Goal: Information Seeking & Learning: Find specific page/section

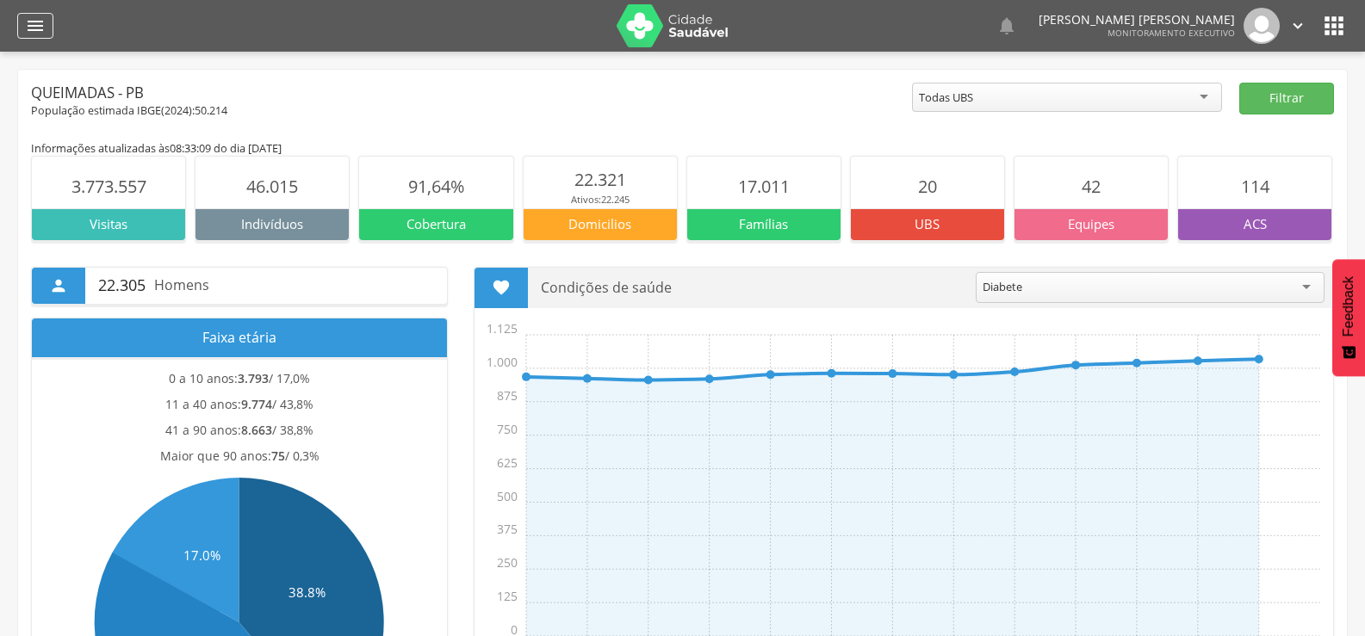
click at [44, 28] on icon "" at bounding box center [35, 26] width 21 height 21
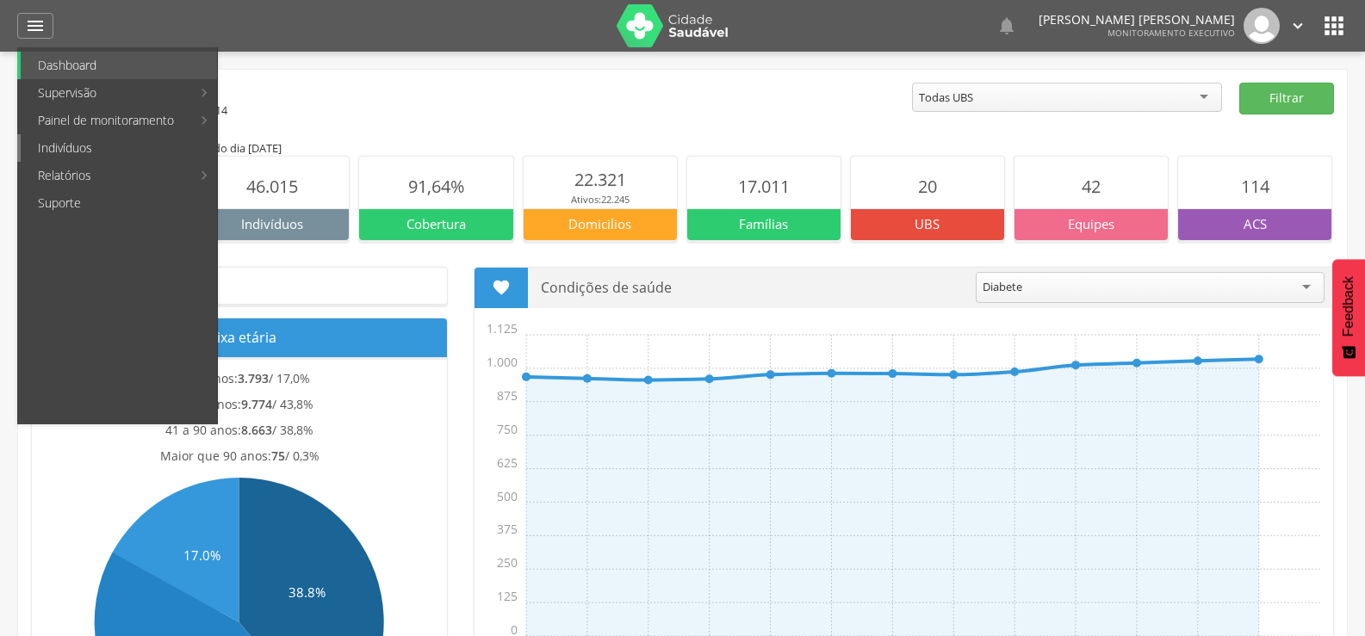
click at [50, 146] on link "Indivíduos" at bounding box center [119, 148] width 196 height 28
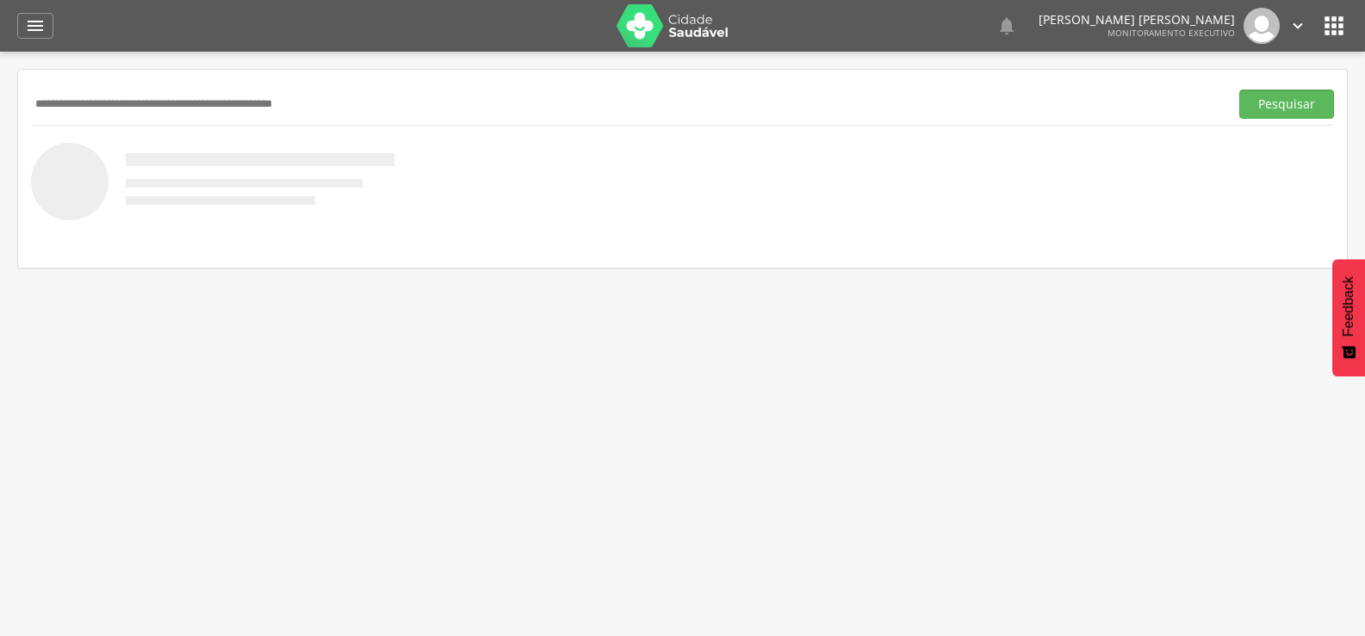
paste input "**********"
type input "**********"
click at [1239, 90] on button "Pesquisar" at bounding box center [1286, 104] width 95 height 29
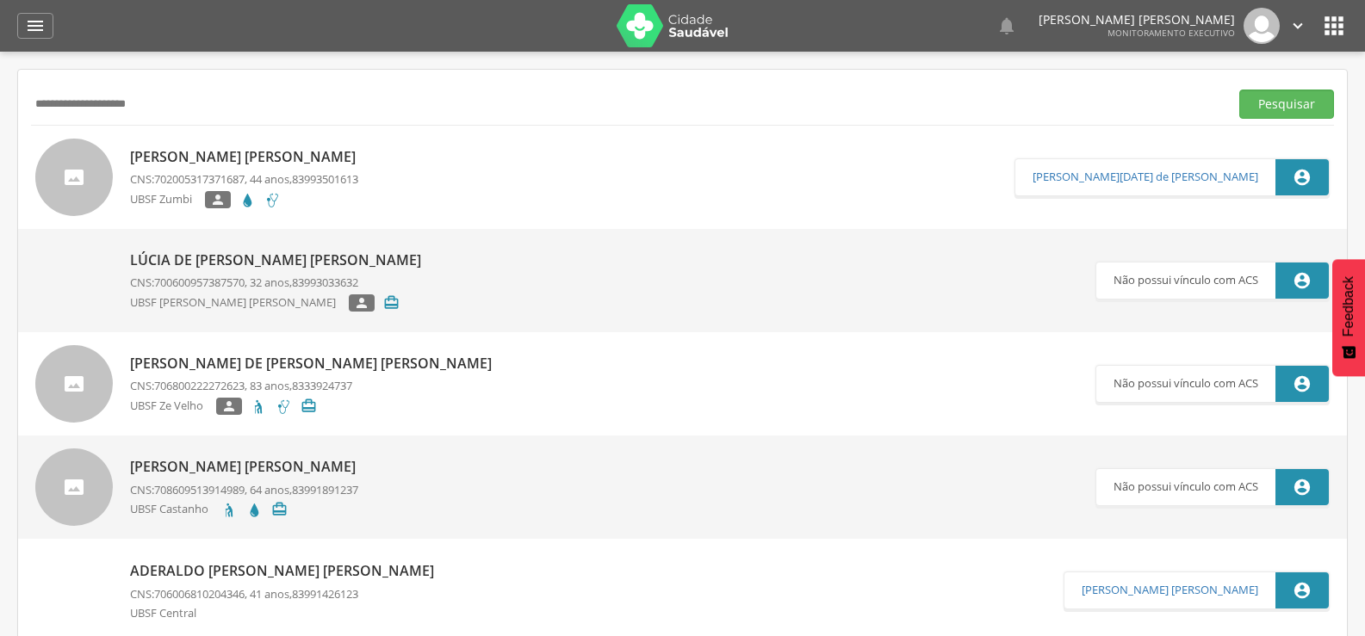
click at [278, 163] on p "[PERSON_NAME] [PERSON_NAME]" at bounding box center [247, 157] width 234 height 20
type input "**********"
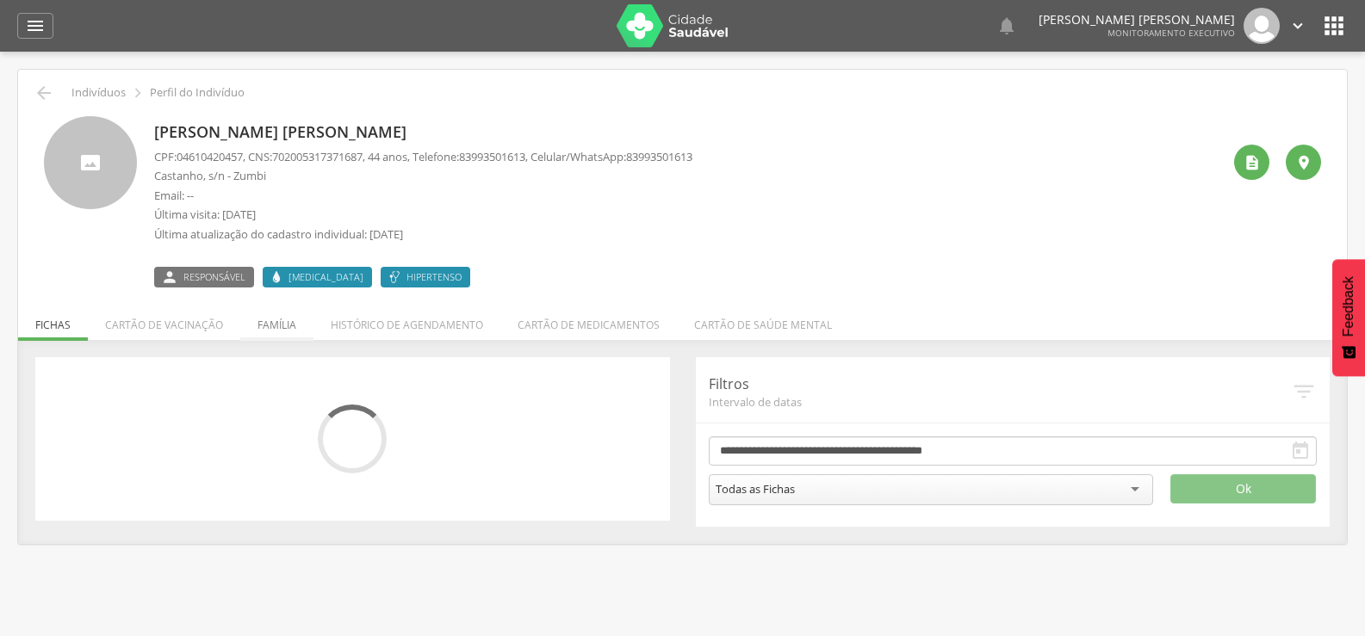
click at [279, 315] on li "Família" at bounding box center [276, 321] width 73 height 40
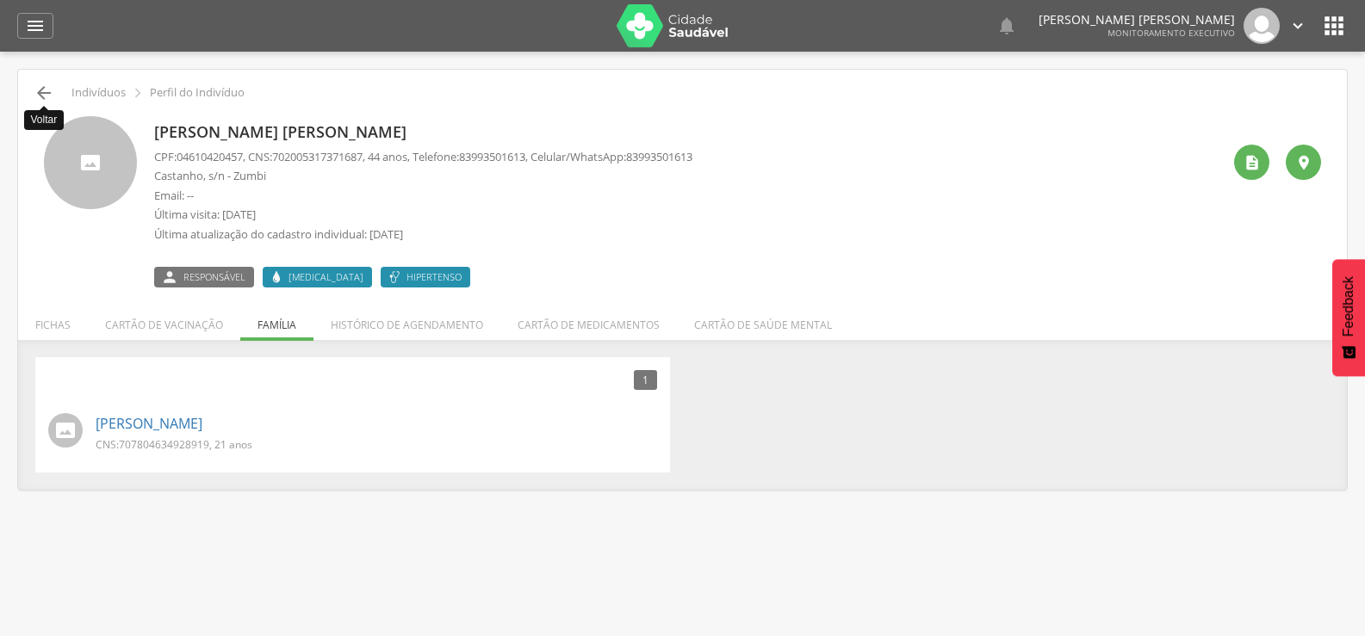
click at [42, 99] on icon "" at bounding box center [44, 93] width 21 height 21
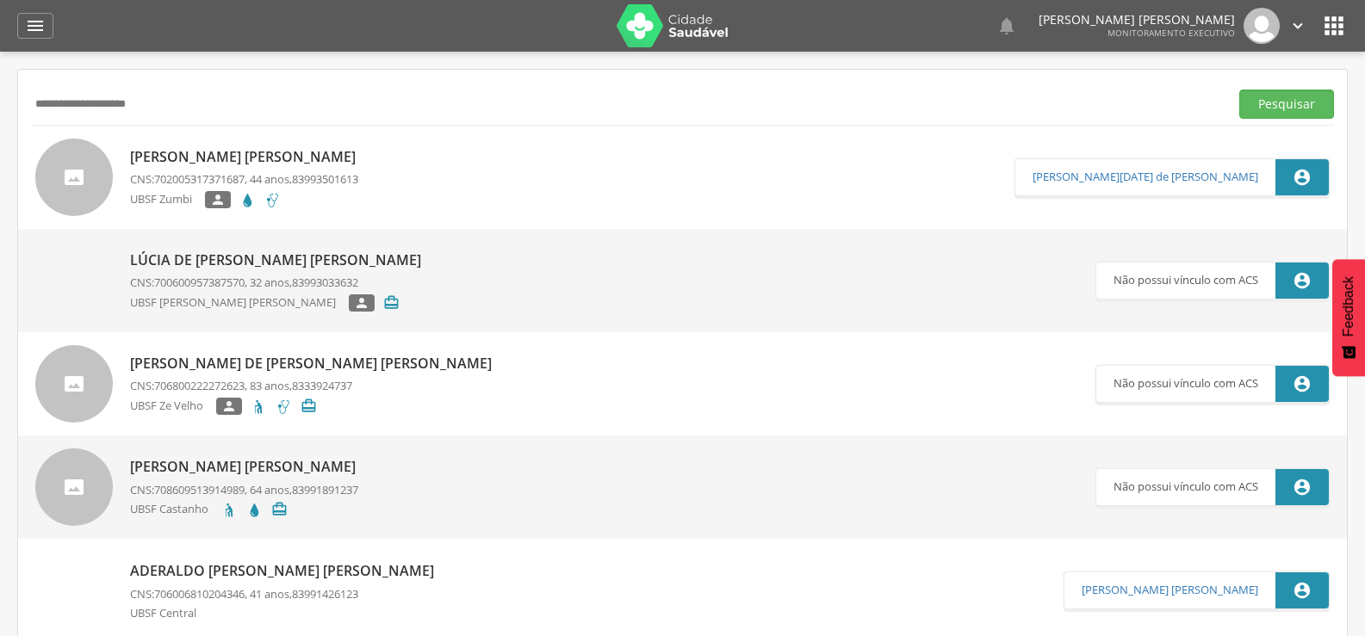
drag, startPoint x: 180, startPoint y: 111, endPoint x: 38, endPoint y: 108, distance: 142.1
paste input "***"
click at [1239, 90] on button "Pesquisar" at bounding box center [1286, 104] width 95 height 29
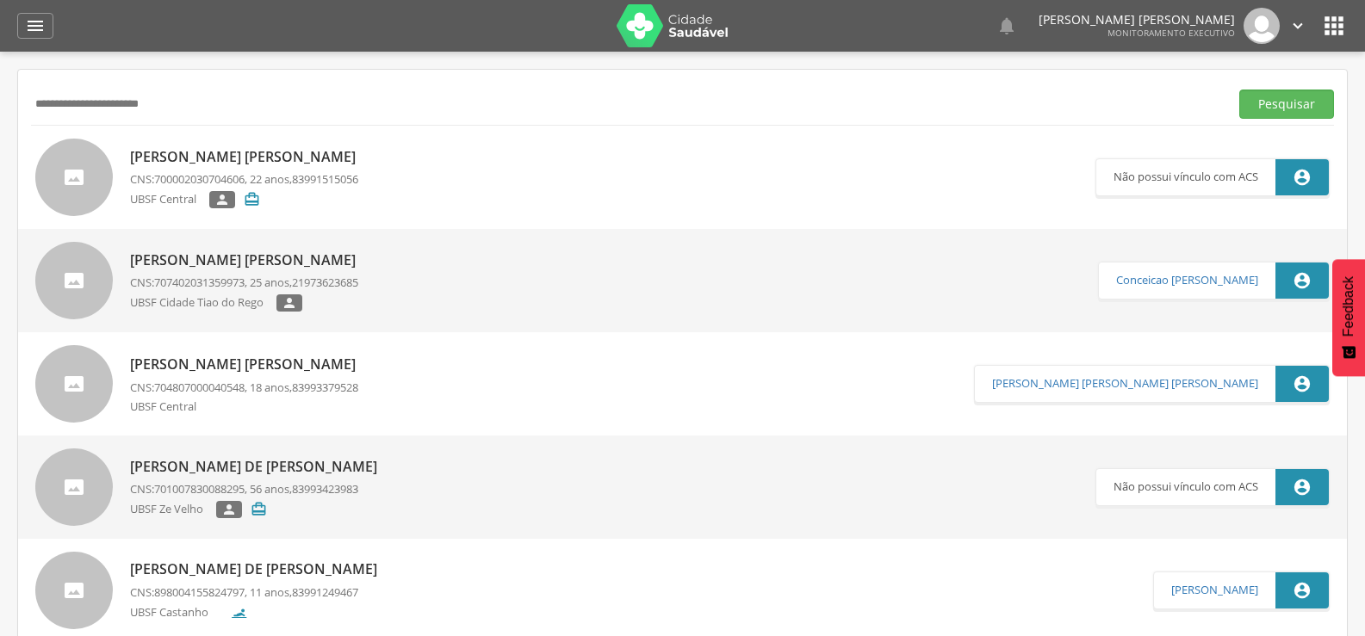
click at [231, 115] on input "**********" at bounding box center [626, 104] width 1191 height 29
drag, startPoint x: 229, startPoint y: 110, endPoint x: 187, endPoint y: 109, distance: 42.2
click at [189, 110] on input "**********" at bounding box center [626, 104] width 1191 height 29
drag, startPoint x: 186, startPoint y: 109, endPoint x: 3, endPoint y: 127, distance: 183.5
click at [0, 126] on div " Supervisão  Distritos  Ubs Coordenador: - Queimadas / PB Intervalo de Tempo…" at bounding box center [682, 370] width 1365 height 636
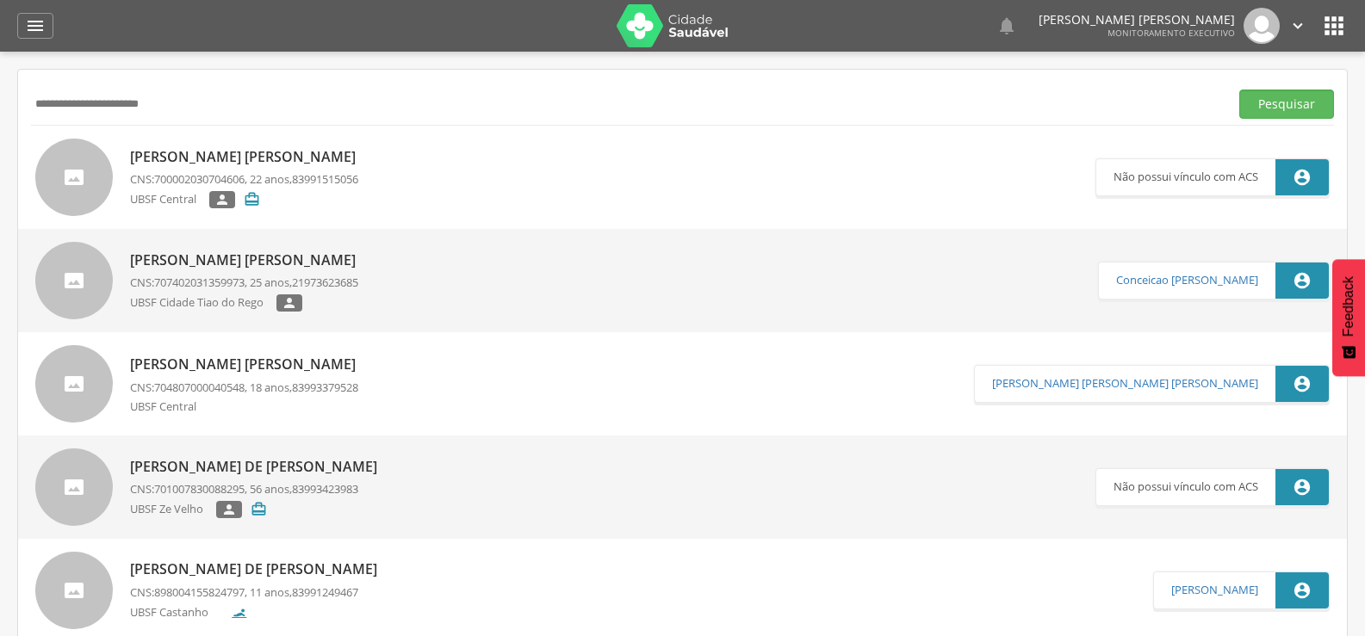
paste input "*******"
click at [1239, 90] on button "Pesquisar" at bounding box center [1286, 104] width 95 height 29
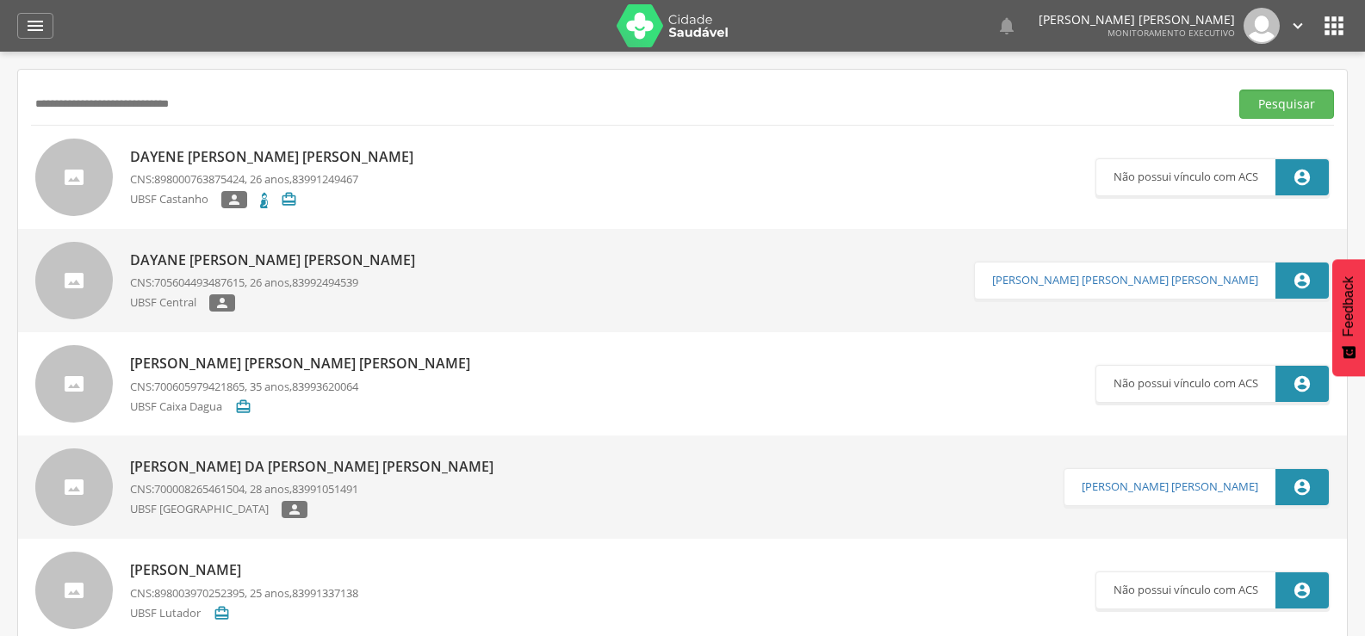
click at [284, 288] on p "CNS: 705604493487615 , 26 anos, 83992494539" at bounding box center [277, 283] width 294 height 16
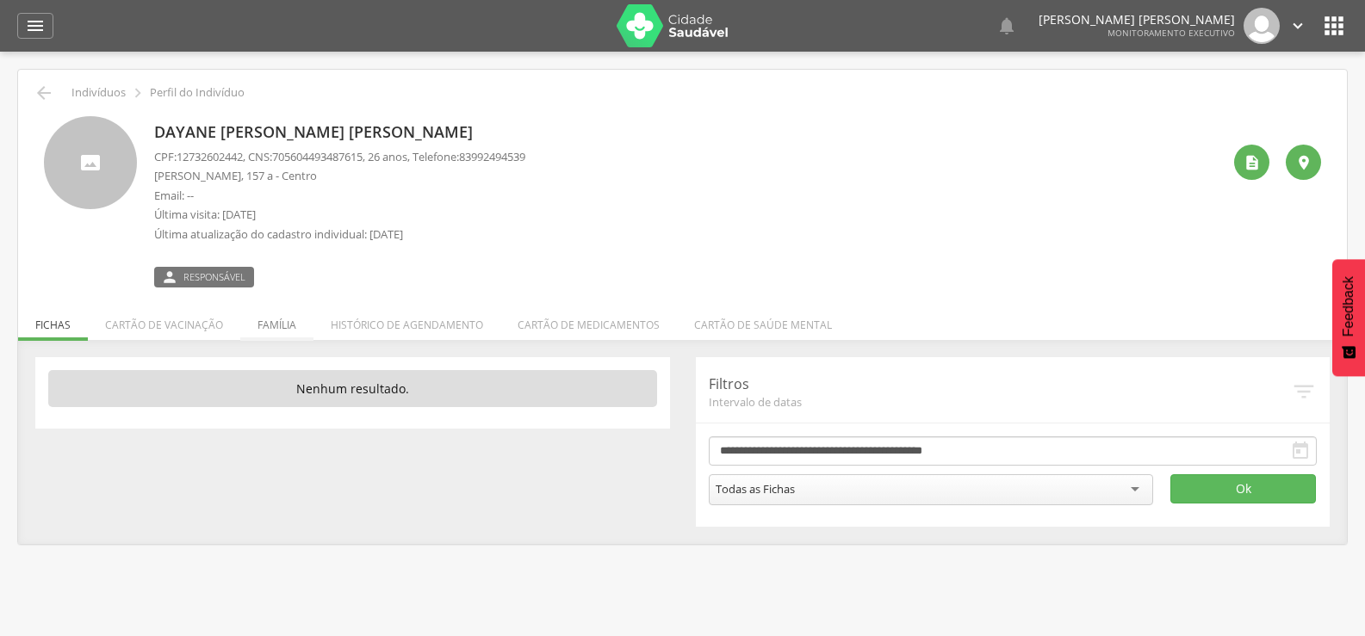
click at [279, 326] on li "Família" at bounding box center [276, 321] width 73 height 40
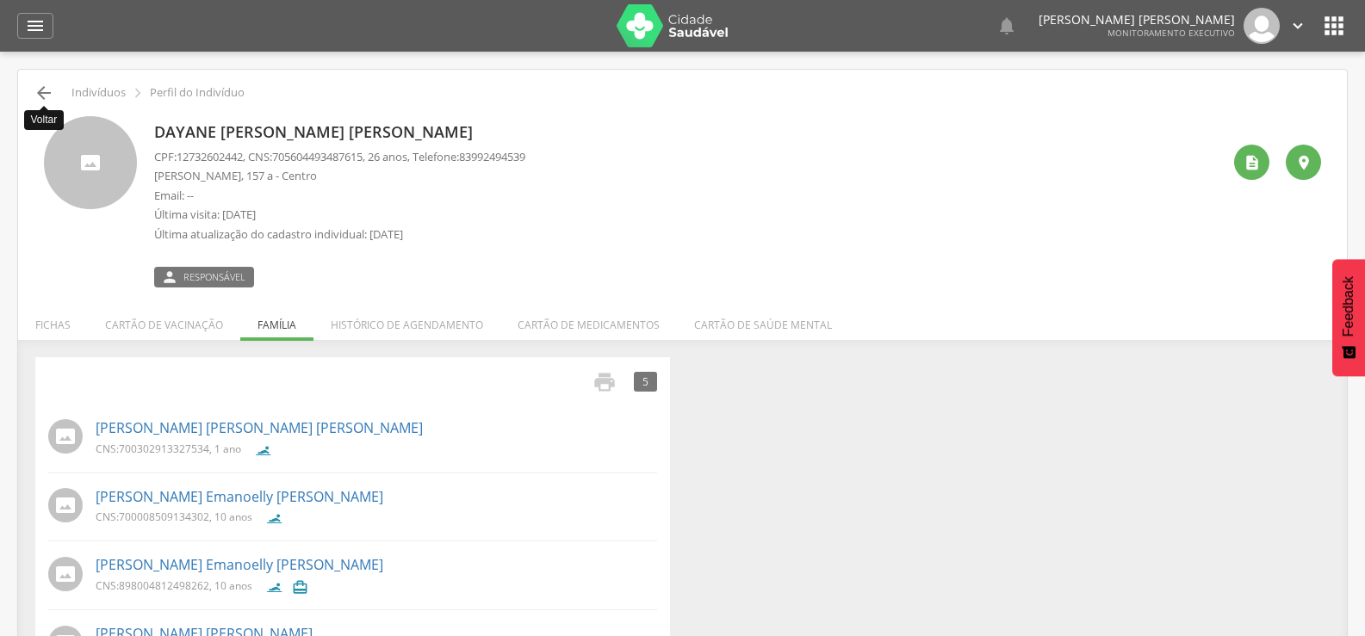
click at [47, 94] on icon "" at bounding box center [44, 93] width 21 height 21
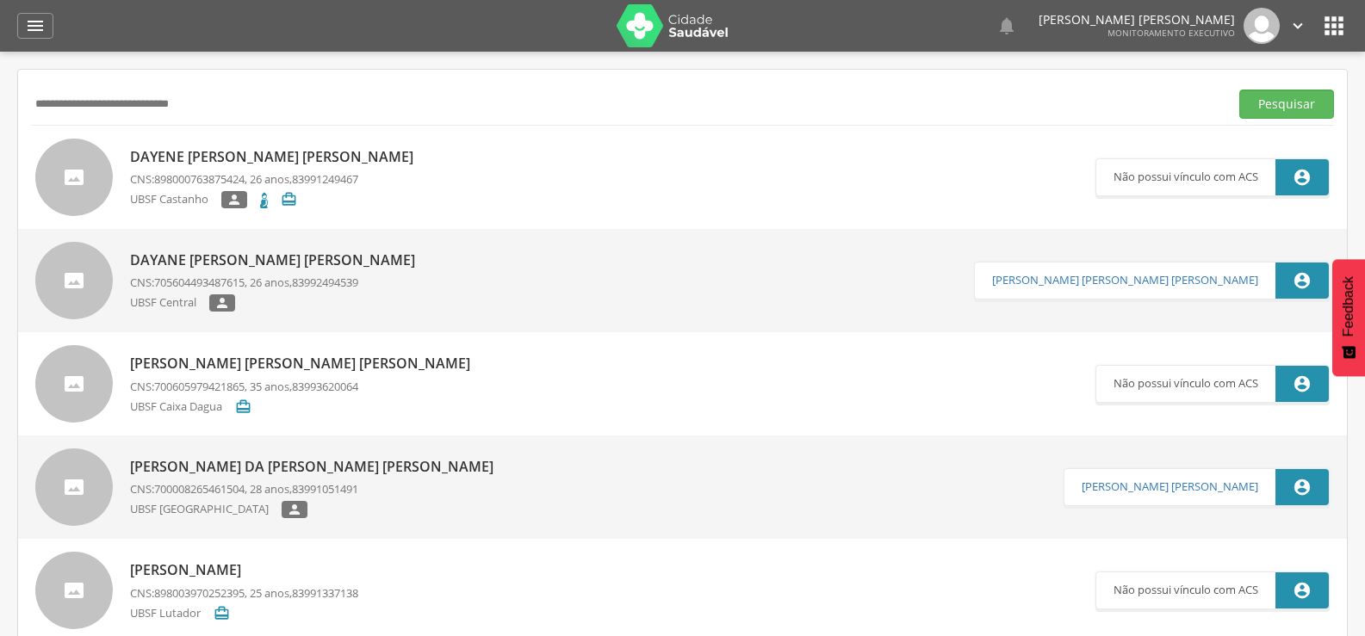
click at [271, 281] on p "CNS: 705604493487615 , 26 anos, 83992494539" at bounding box center [277, 283] width 294 height 16
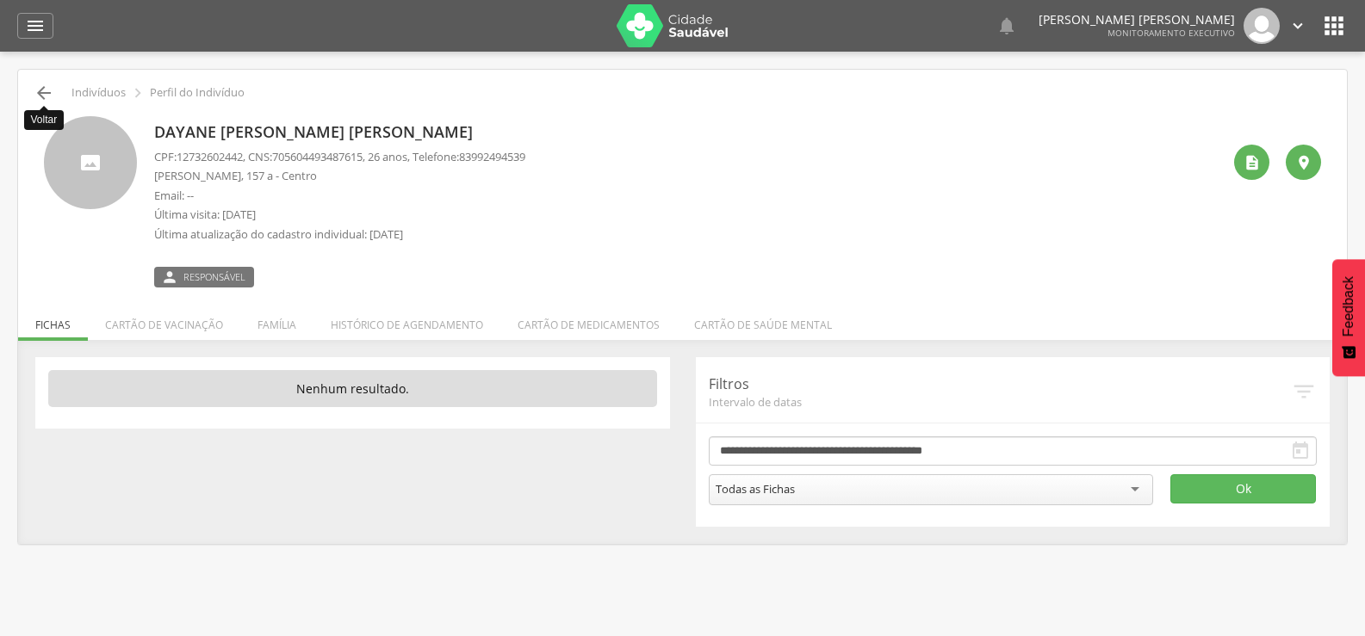
click at [45, 92] on icon "" at bounding box center [44, 93] width 21 height 21
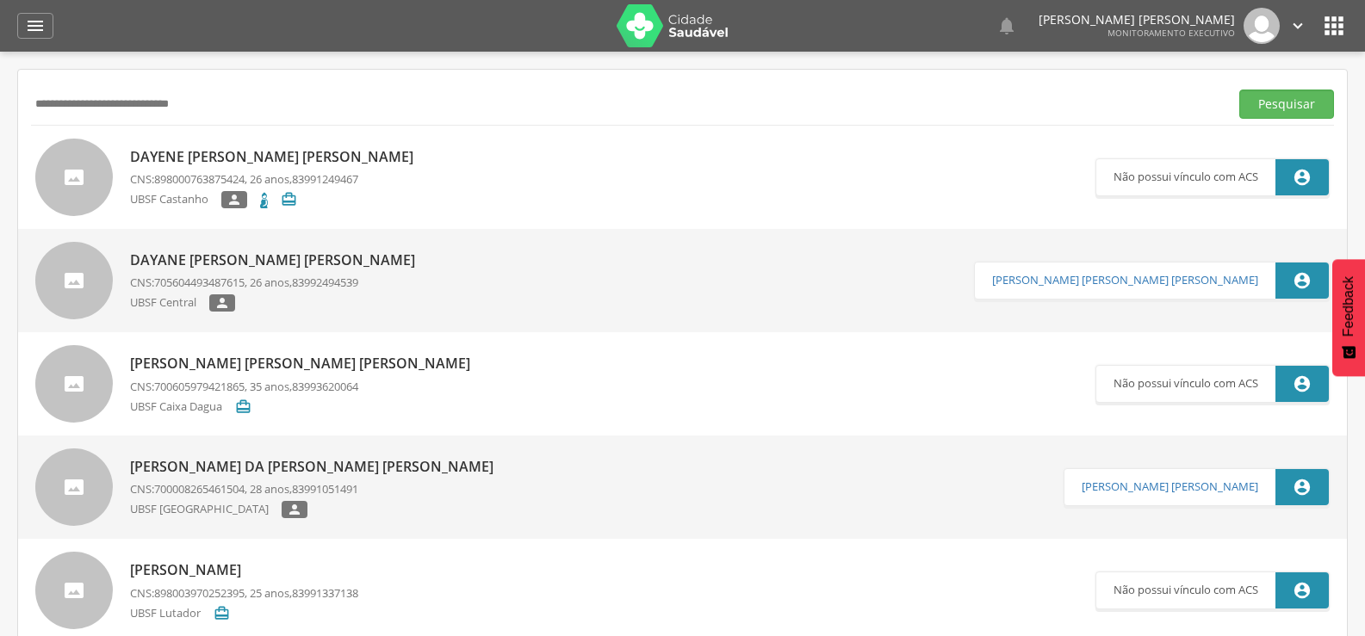
drag, startPoint x: 40, startPoint y: 104, endPoint x: 0, endPoint y: 102, distance: 40.6
click at [0, 102] on div " Supervisão  Distritos  Ubs Coordenador: - Queimadas / PB Intervalo de Tempo…" at bounding box center [682, 370] width 1365 height 636
paste input "text"
click at [1239, 90] on button "Pesquisar" at bounding box center [1286, 104] width 95 height 29
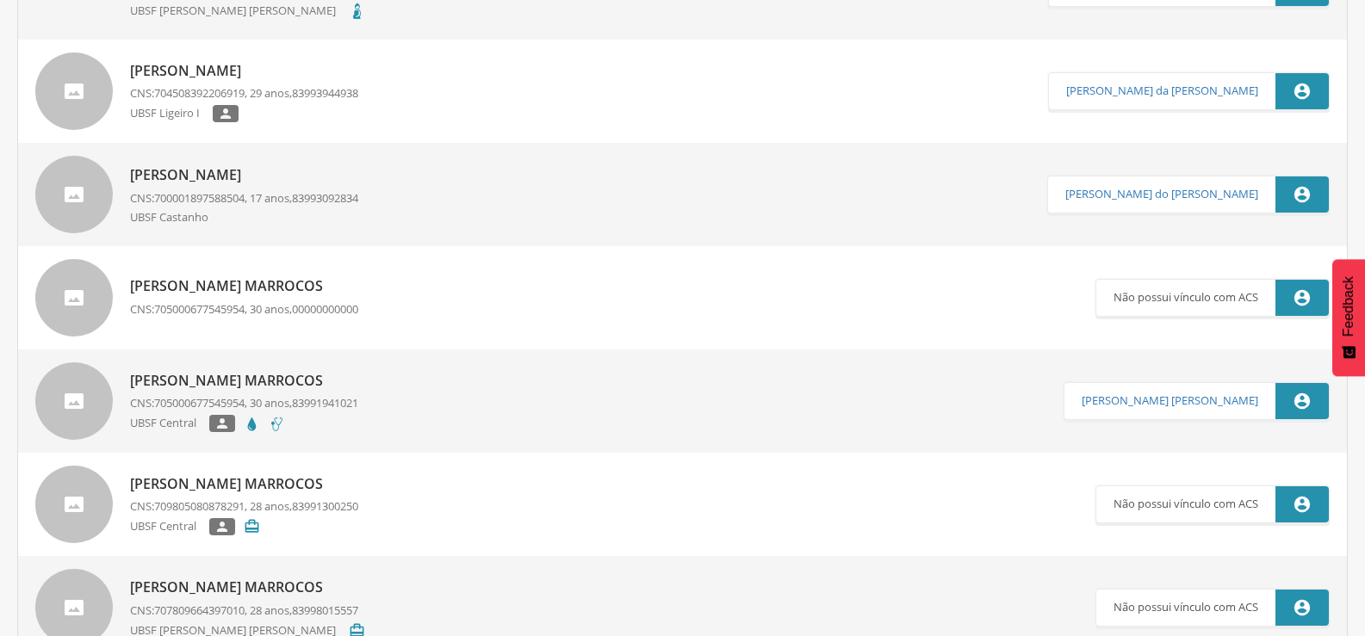
scroll to position [344, 0]
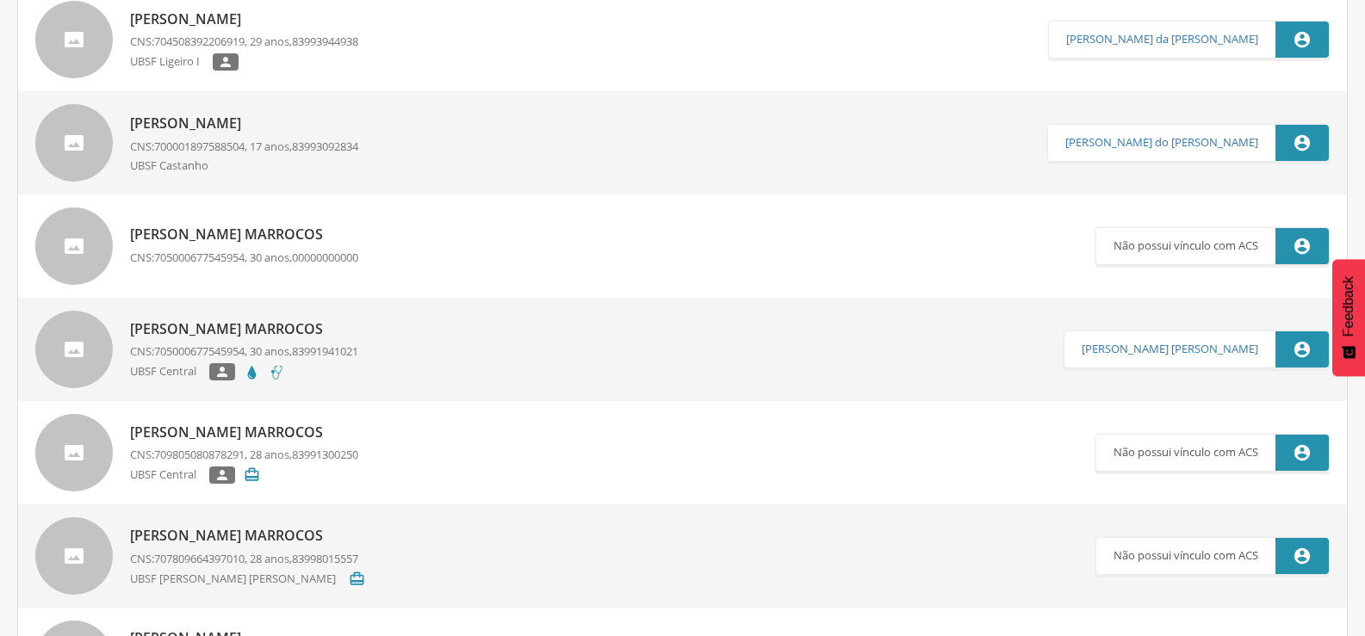
click at [282, 323] on p "[PERSON_NAME] Marrocos" at bounding box center [244, 330] width 228 height 20
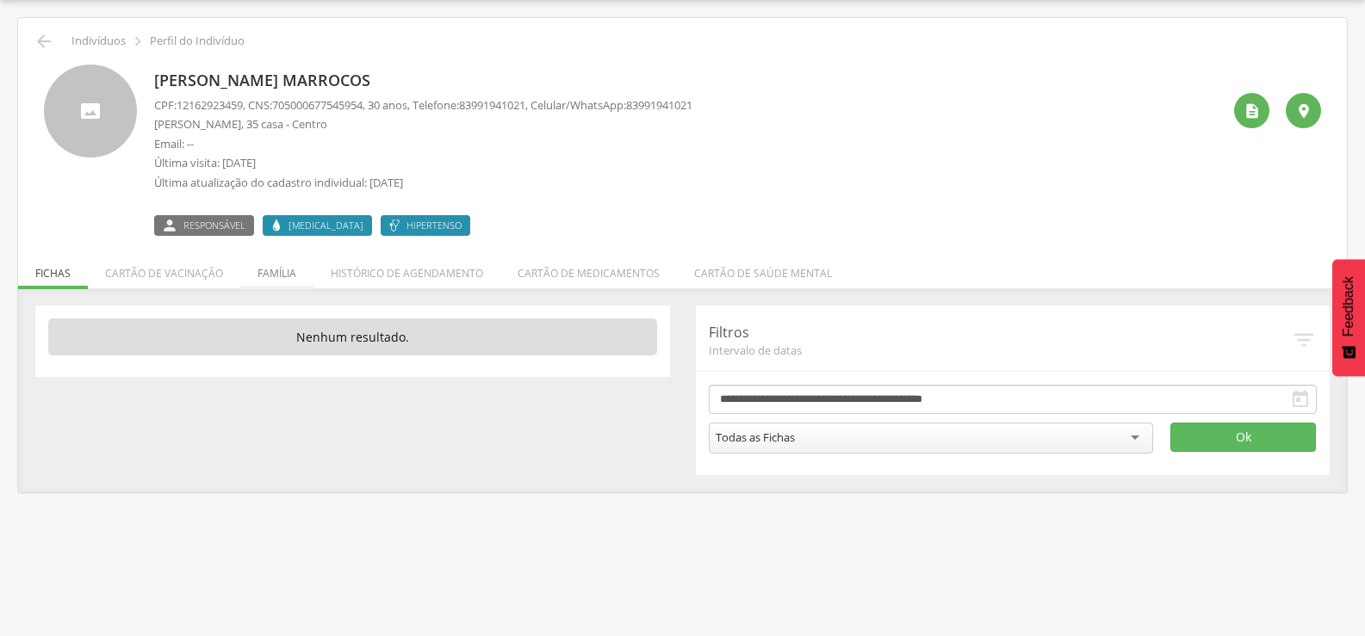
click at [294, 286] on div " Indivíduos  Perfil do Indivíduo [PERSON_NAME] Marrocos CPF: 12162923459 , CN…" at bounding box center [682, 255] width 1329 height 475
click at [289, 278] on li "Família" at bounding box center [276, 269] width 73 height 40
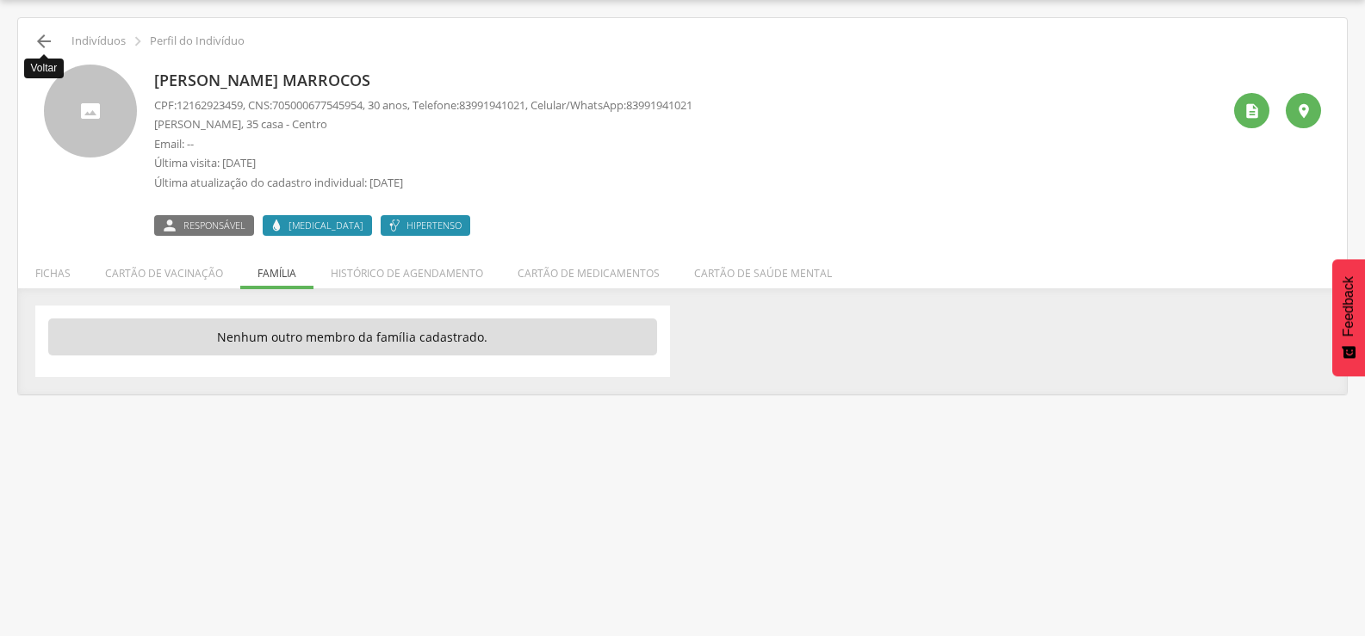
click at [41, 45] on icon "" at bounding box center [44, 41] width 21 height 21
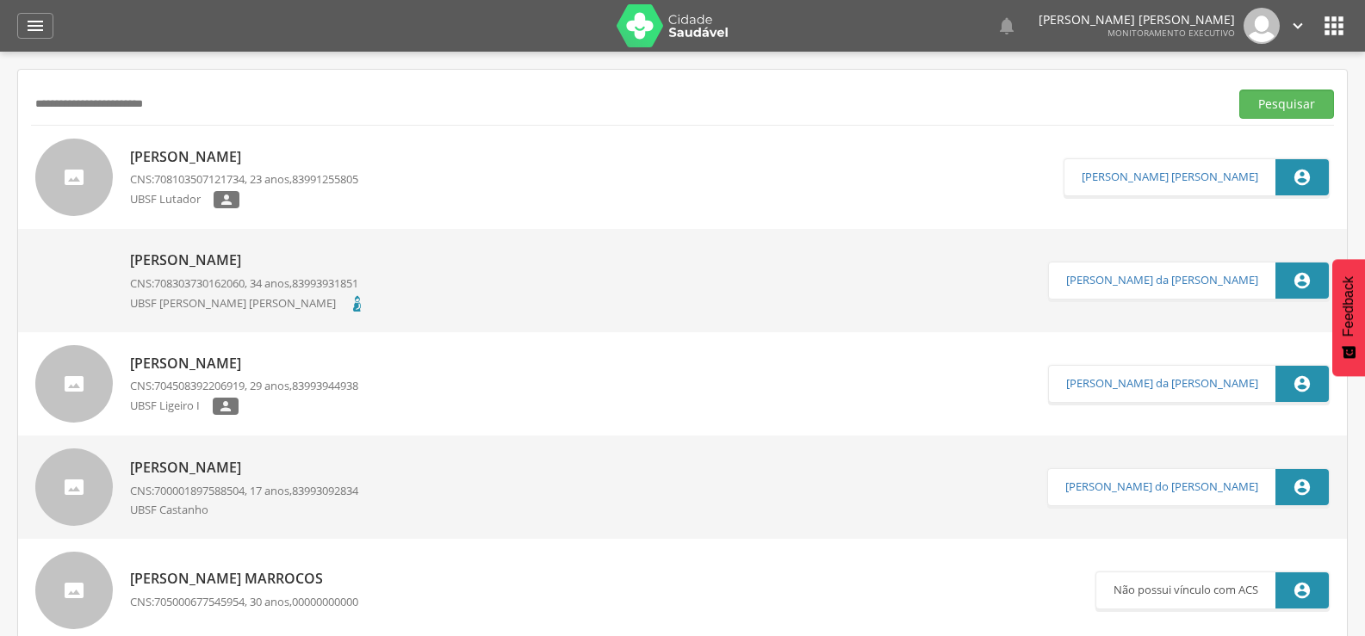
drag, startPoint x: 247, startPoint y: 90, endPoint x: 3, endPoint y: 92, distance: 243.7
click at [0, 93] on div " Supervisão  Distritos  Ubs Coordenador: - Queimadas / PB Intervalo de Tempo…" at bounding box center [682, 370] width 1365 height 636
paste input "text"
click at [1239, 90] on button "Pesquisar" at bounding box center [1286, 104] width 95 height 29
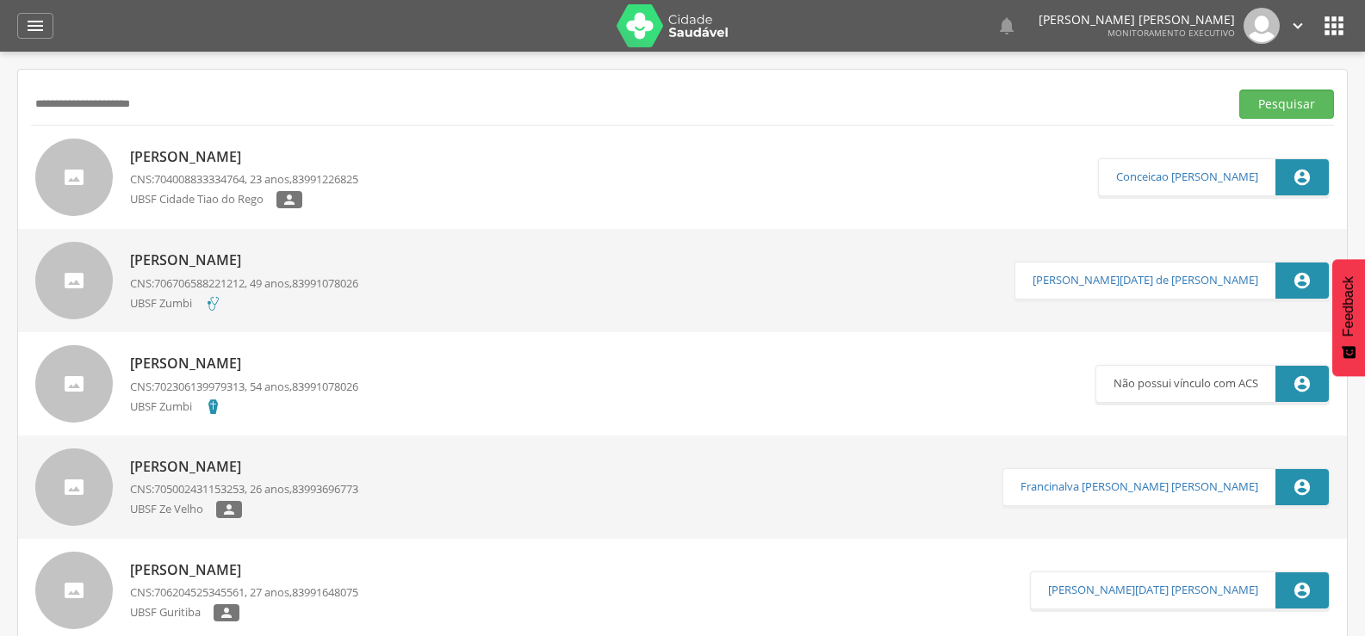
click at [239, 191] on p "UBSF Cidade Tiao do Rego" at bounding box center [203, 200] width 146 height 18
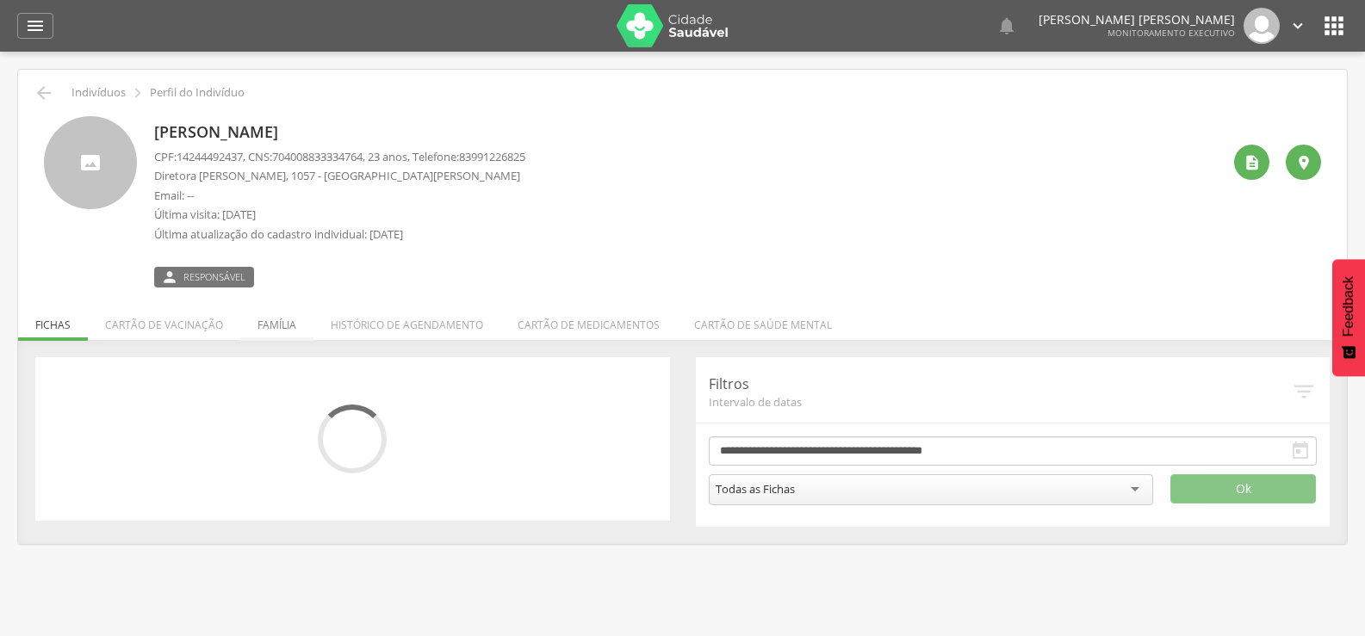
click at [264, 323] on li "Família" at bounding box center [276, 321] width 73 height 40
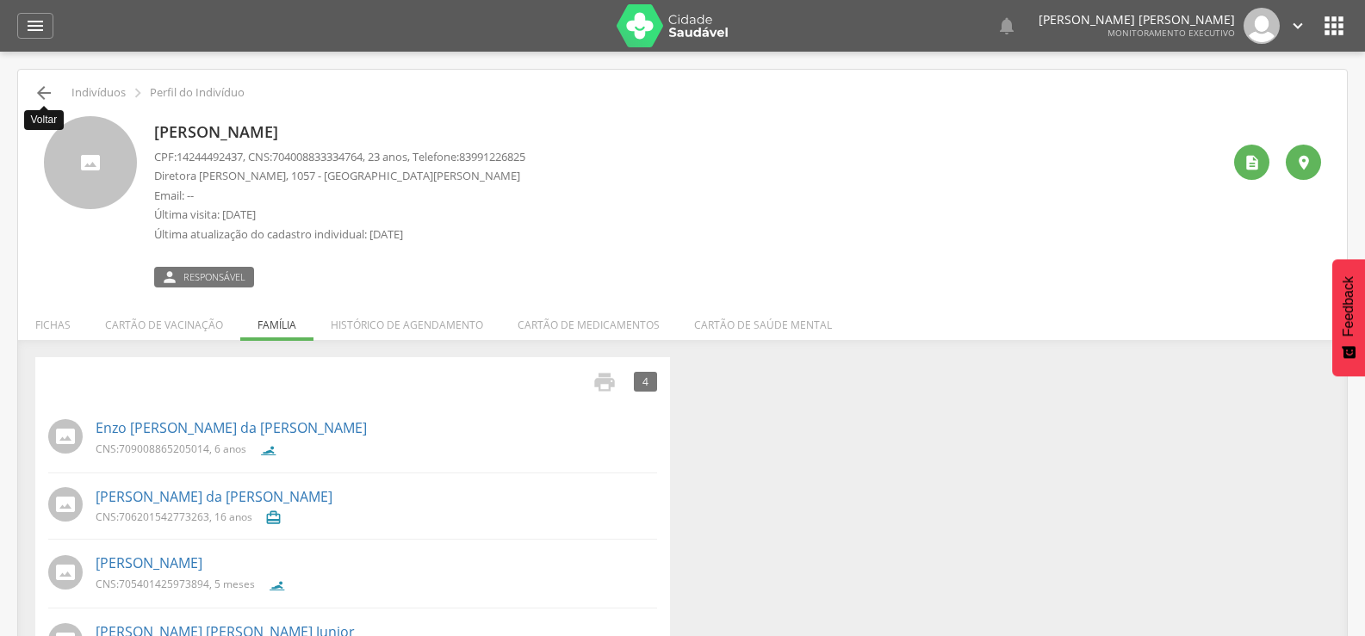
click at [47, 95] on icon "" at bounding box center [44, 93] width 21 height 21
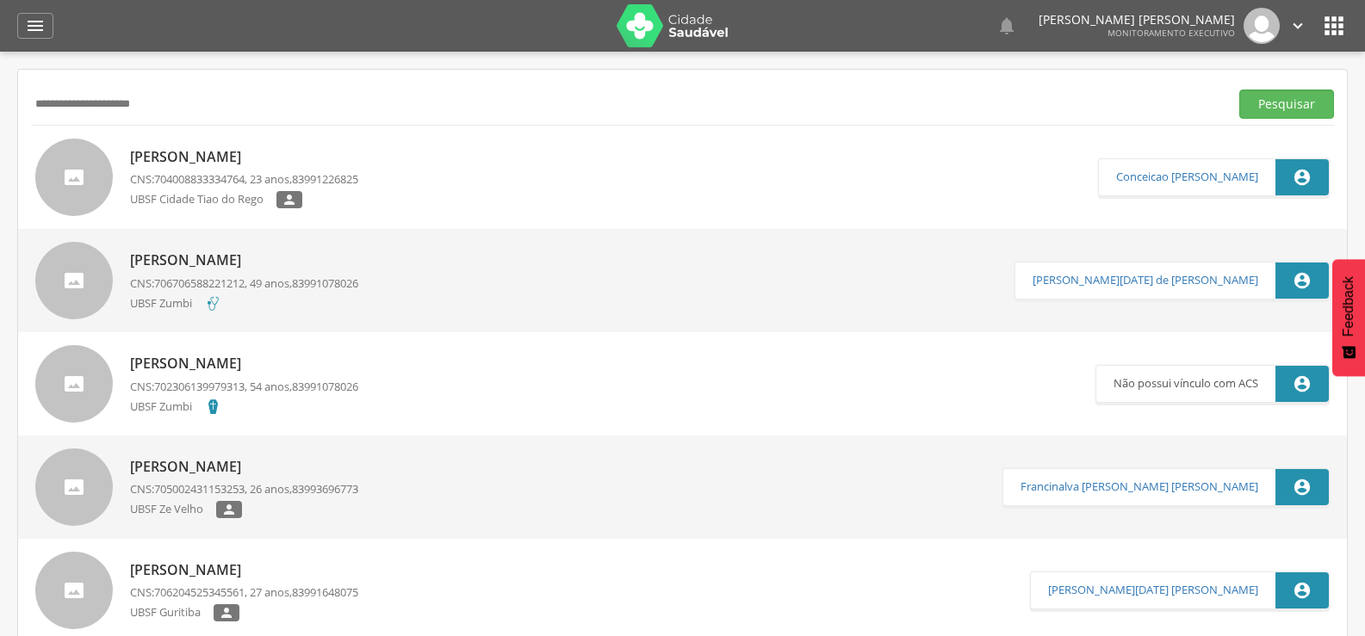
drag, startPoint x: 202, startPoint y: 100, endPoint x: 0, endPoint y: 110, distance: 201.8
click at [0, 109] on div " Supervisão  Distritos  Ubs Coordenador: - Queimadas / PB Intervalo de Tempo…" at bounding box center [682, 370] width 1365 height 636
paste input "text"
click at [1239, 90] on button "Pesquisar" at bounding box center [1286, 104] width 95 height 29
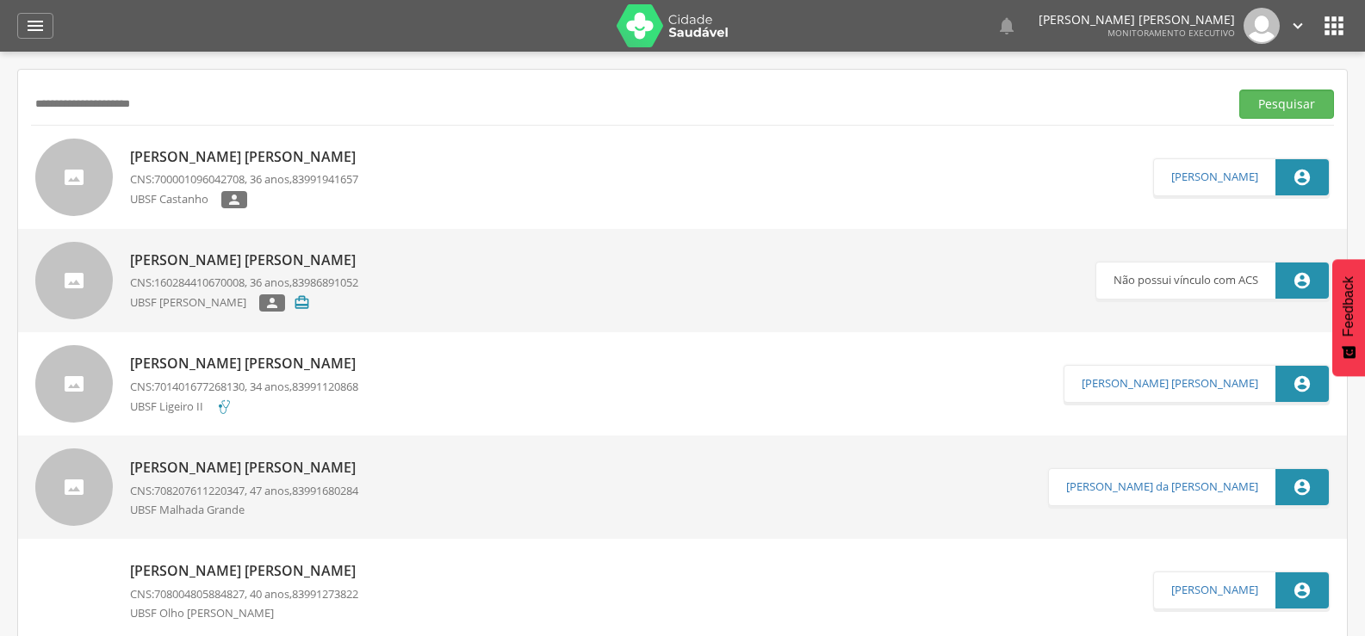
click at [261, 175] on p "CNS: 700001096042708 , 36 anos, 83991941657" at bounding box center [247, 179] width 234 height 16
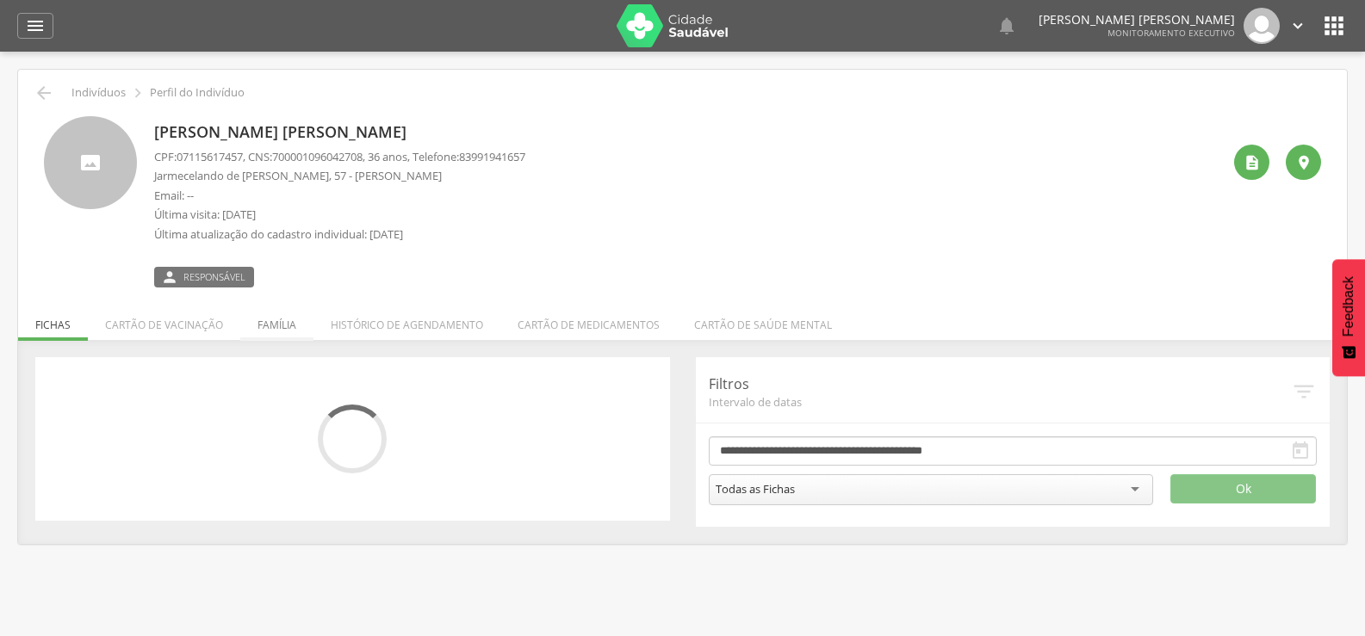
click at [270, 319] on li "Família" at bounding box center [276, 321] width 73 height 40
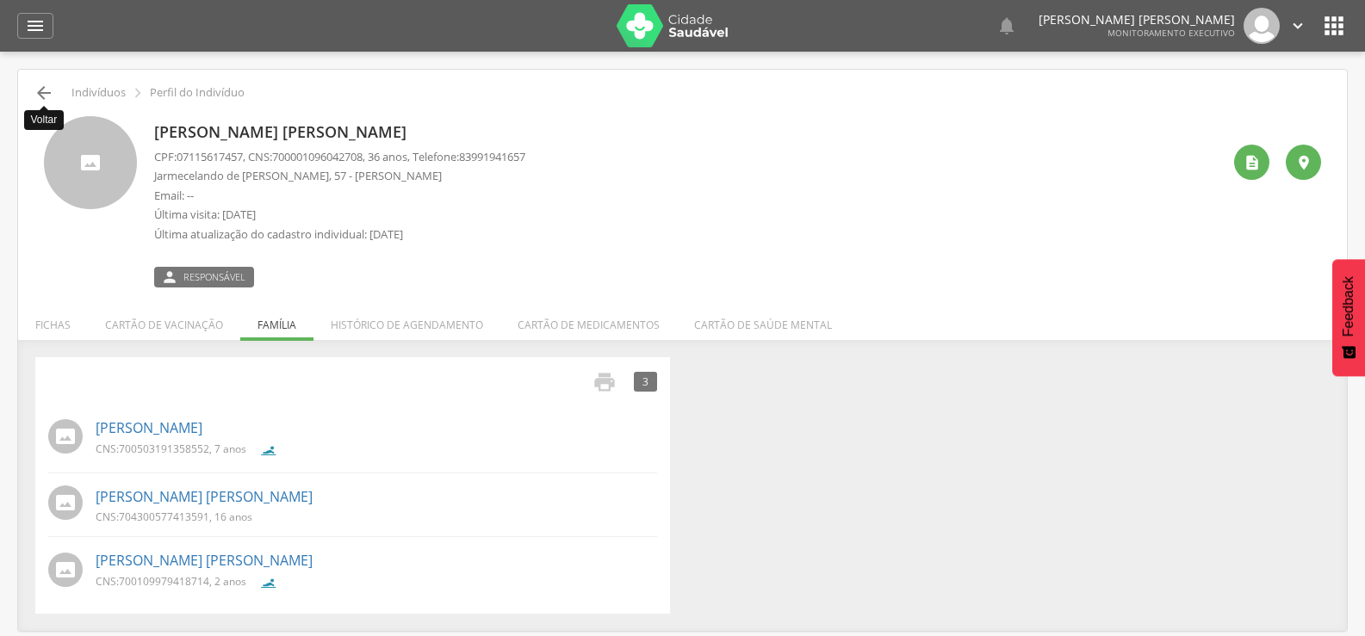
click at [47, 96] on icon "" at bounding box center [44, 93] width 21 height 21
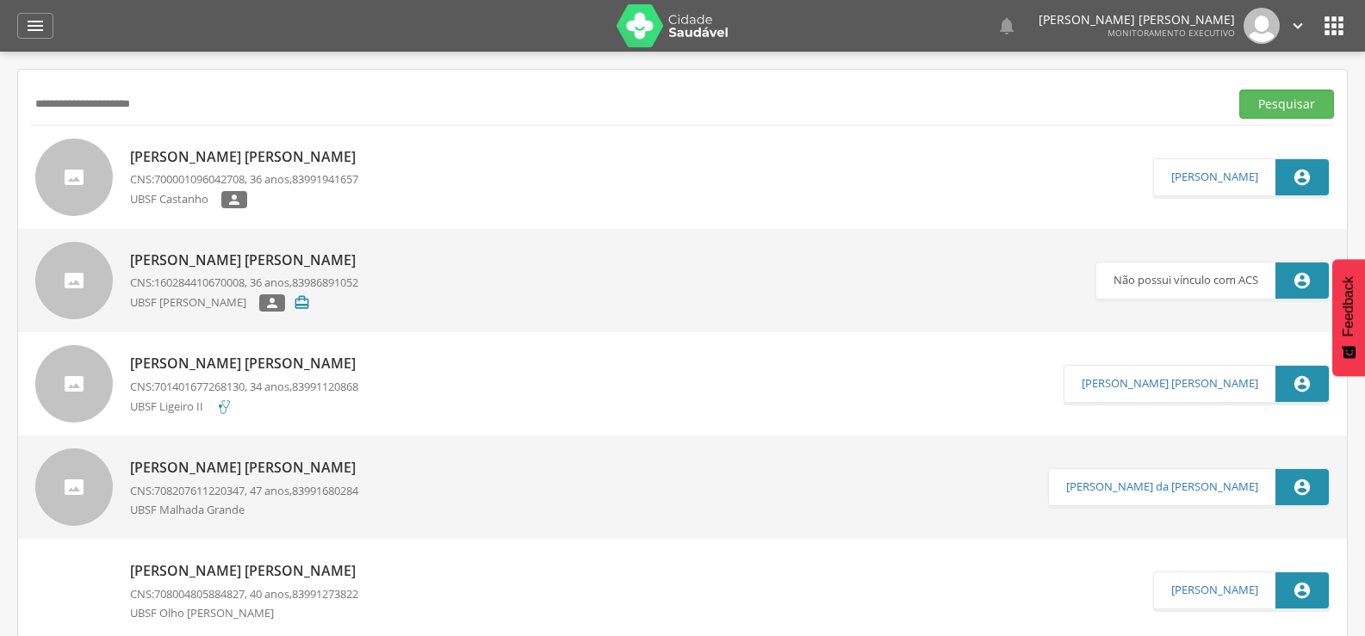
drag, startPoint x: 246, startPoint y: 113, endPoint x: 0, endPoint y: 117, distance: 246.3
click at [0, 117] on div " Supervisão  Distritos  Ubs Coordenador: - Queimadas / PB Intervalo de Tempo…" at bounding box center [682, 370] width 1365 height 636
paste input "*"
click at [1239, 90] on button "Pesquisar" at bounding box center [1286, 104] width 95 height 29
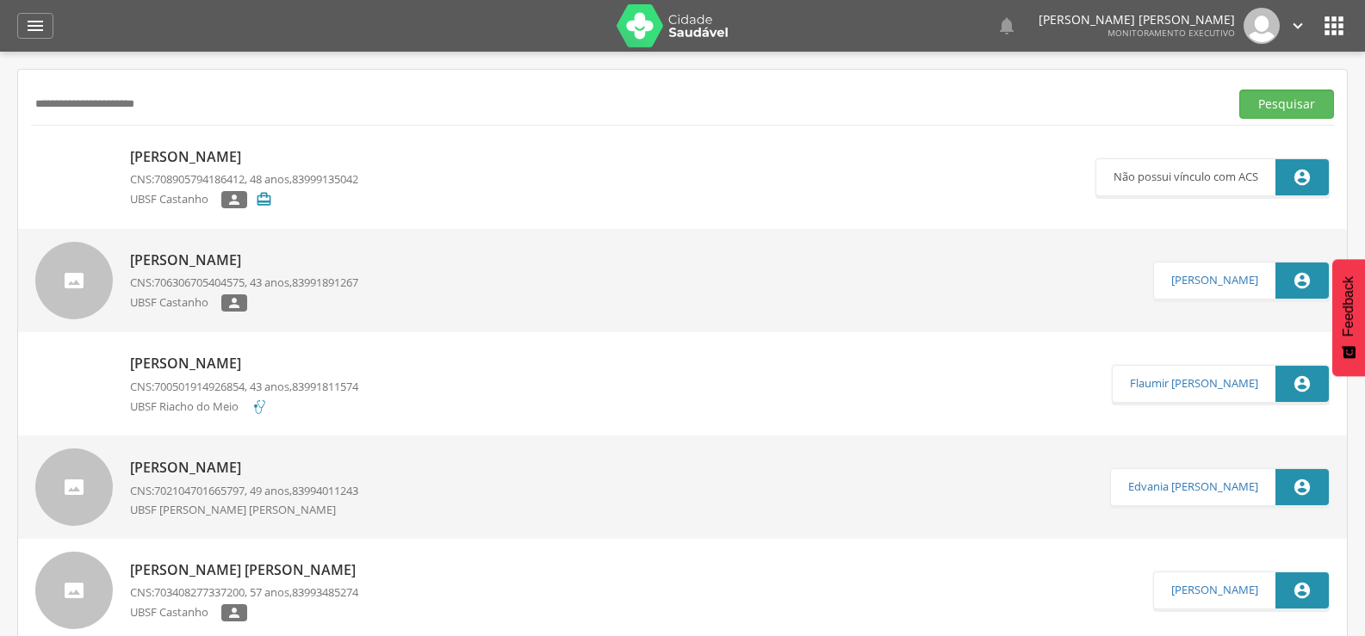
click at [257, 277] on p "CNS: 706306705404575 , 43 anos, 83991891267" at bounding box center [244, 283] width 228 height 16
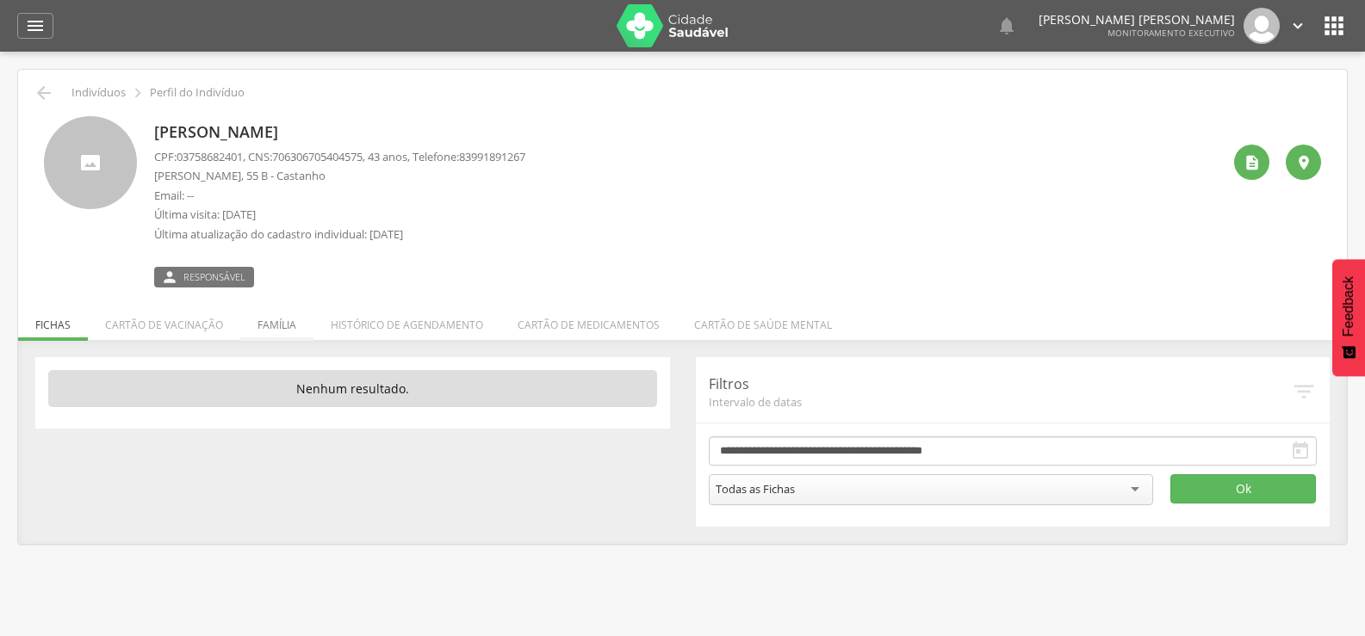
click at [286, 325] on li "Família" at bounding box center [276, 321] width 73 height 40
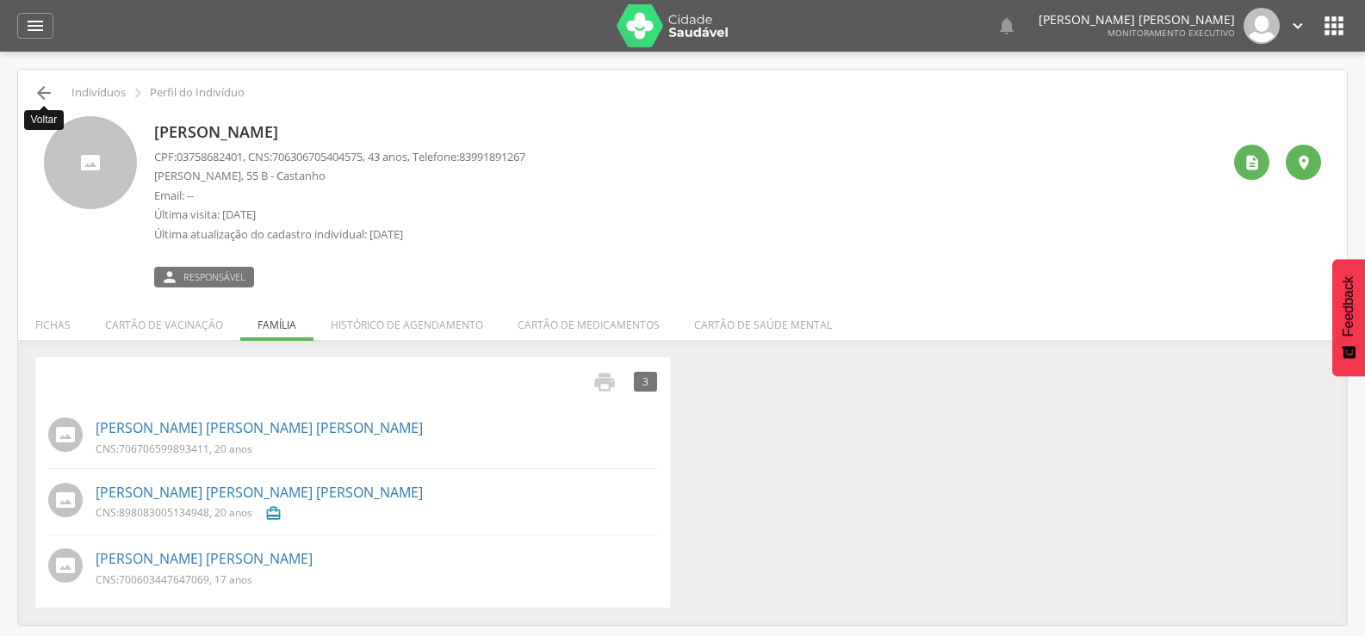
click at [44, 92] on icon "" at bounding box center [44, 93] width 21 height 21
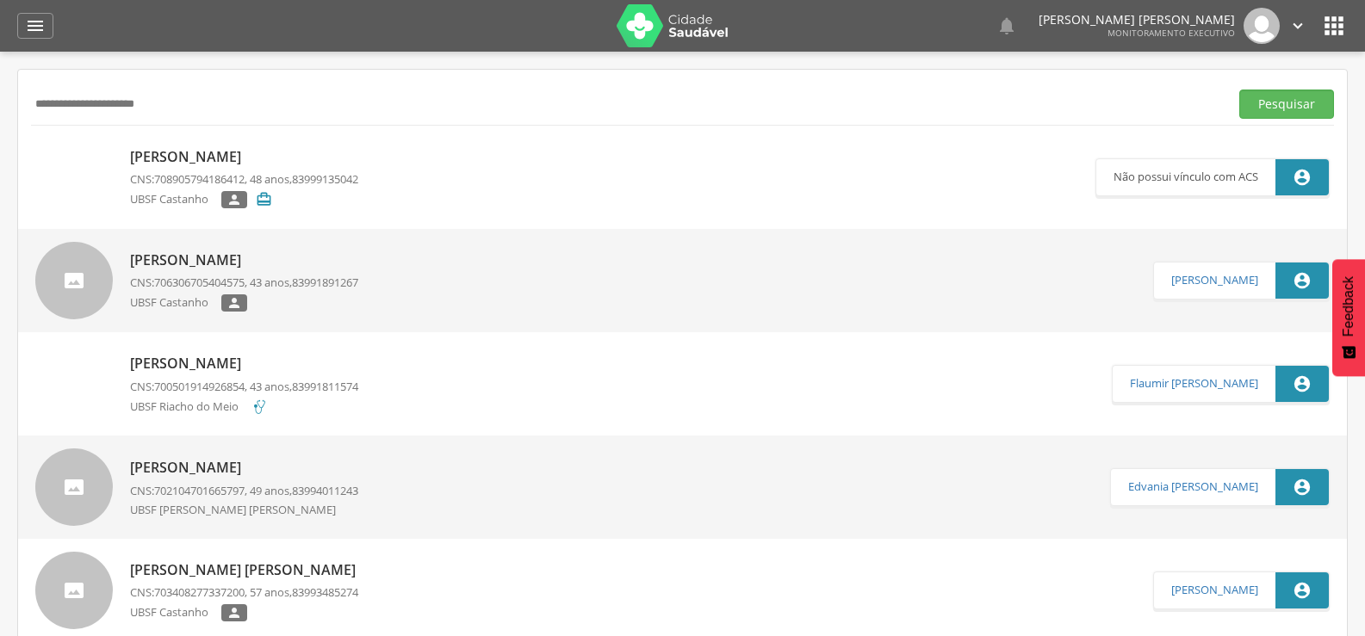
drag, startPoint x: 234, startPoint y: 100, endPoint x: 0, endPoint y: 123, distance: 235.4
click at [0, 123] on div " Supervisão  Distritos  Ubs Coordenador: - Queimadas / PB Intervalo de Tempo…" at bounding box center [682, 370] width 1365 height 636
paste input "*******"
click at [1239, 90] on button "Pesquisar" at bounding box center [1286, 104] width 95 height 29
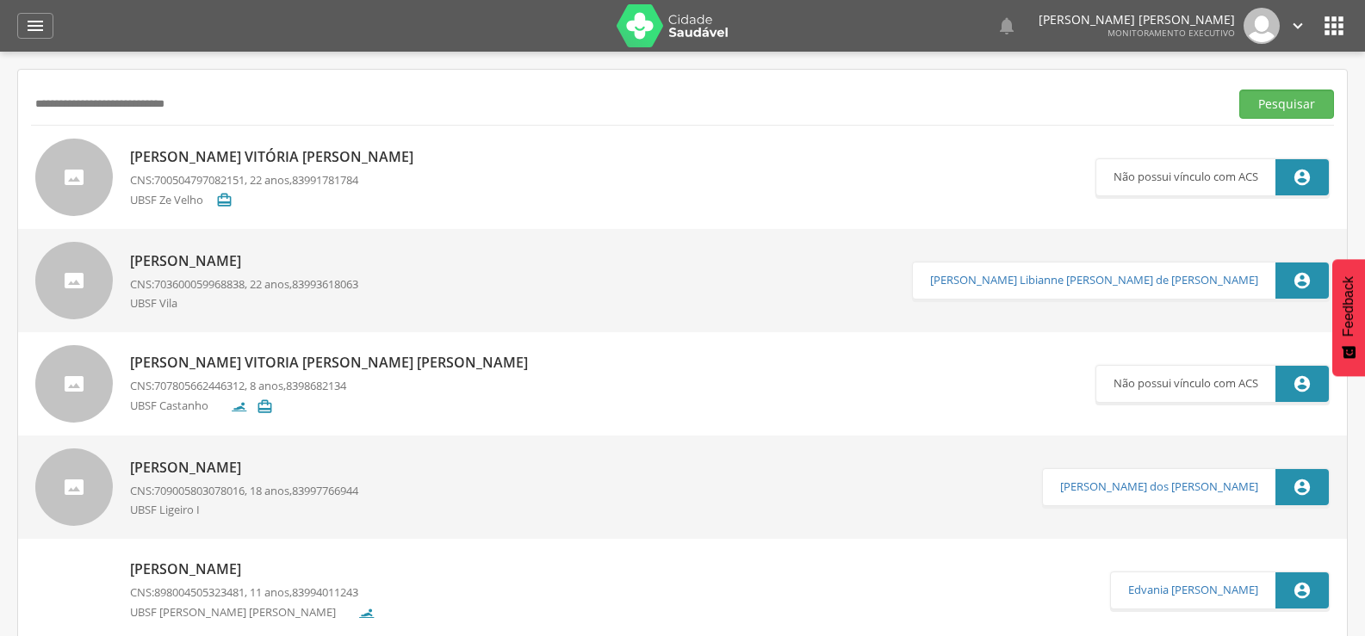
drag, startPoint x: 272, startPoint y: 102, endPoint x: 0, endPoint y: 71, distance: 273.8
click at [0, 71] on div " Supervisão  Distritos  Ubs Coordenador: - Queimadas / PB Intervalo de Tempo…" at bounding box center [682, 370] width 1365 height 636
type input "*"
type input "**********"
click at [1239, 90] on button "Pesquisar" at bounding box center [1286, 104] width 95 height 29
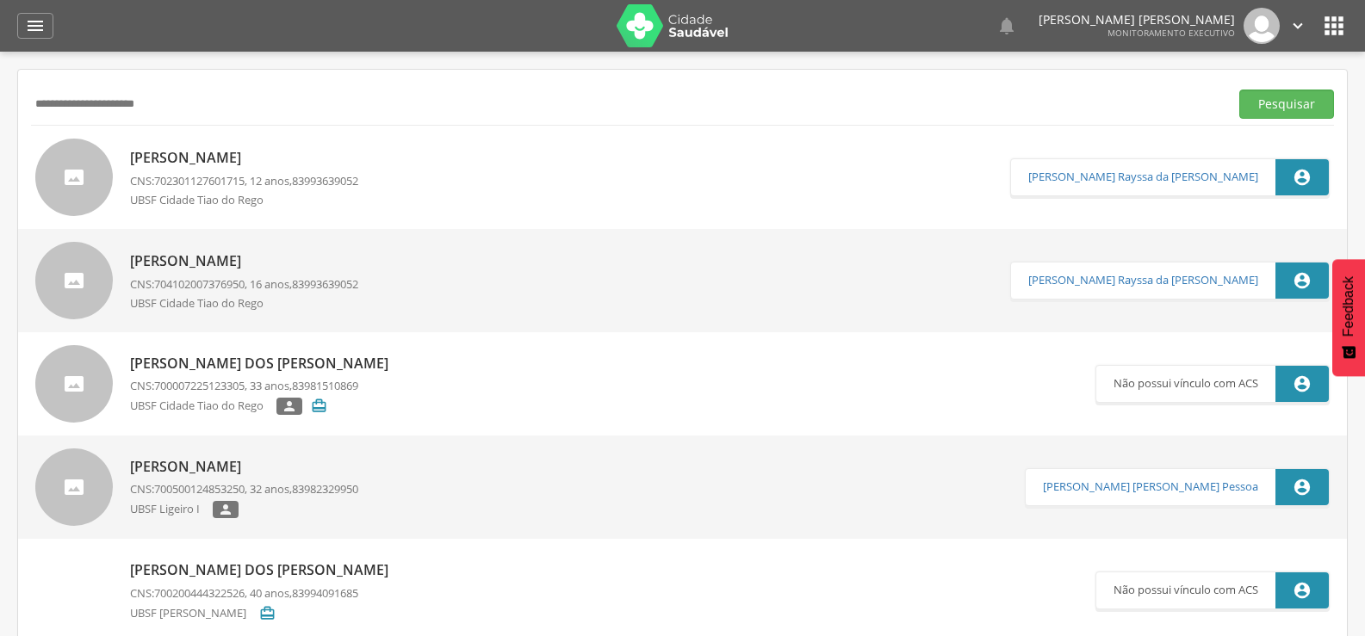
click at [335, 170] on div "[PERSON_NAME] CNS: 702301127601715 , 12 anos, 83993639052 [GEOGRAPHIC_DATA][PER…" at bounding box center [244, 177] width 228 height 69
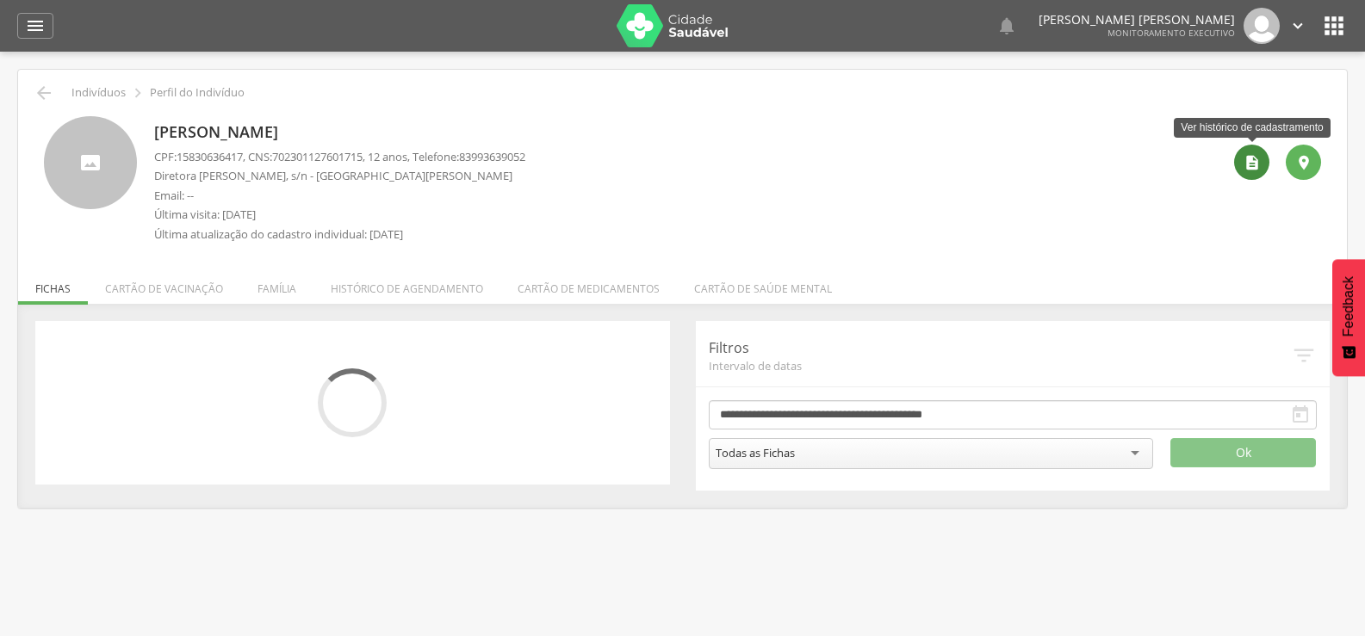
click at [1250, 165] on icon "" at bounding box center [1252, 162] width 17 height 17
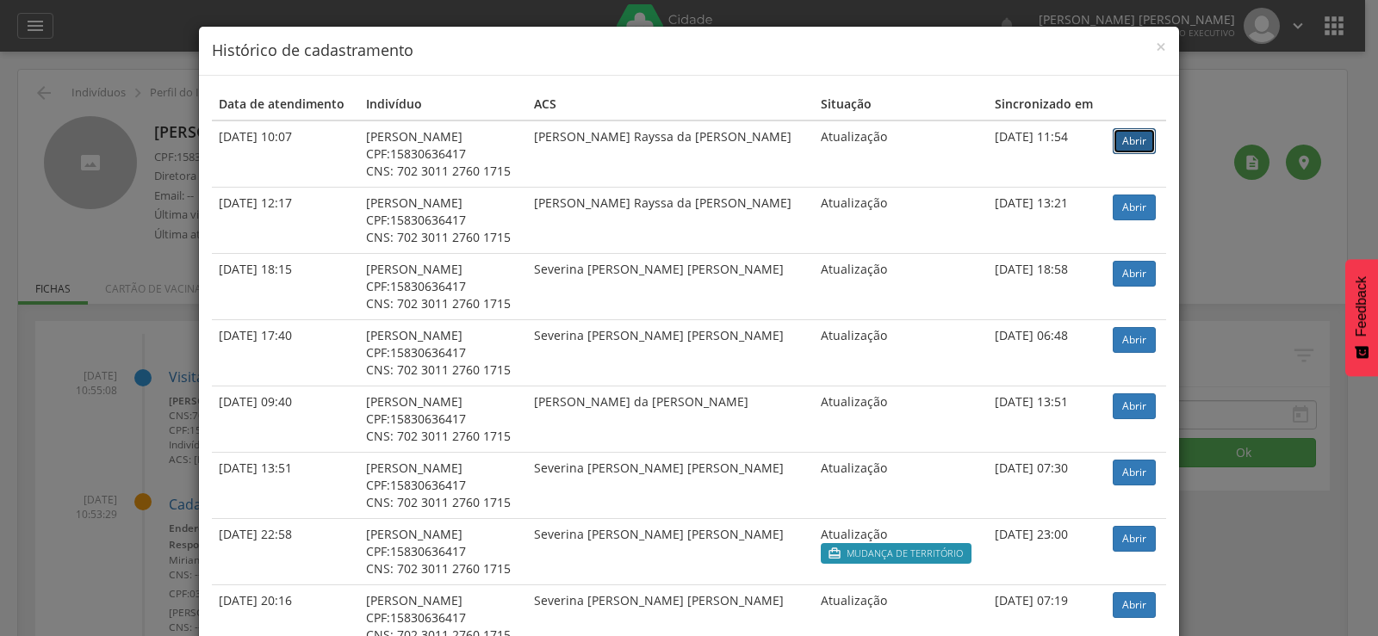
click at [1126, 144] on link "Abrir" at bounding box center [1134, 141] width 43 height 26
click at [139, 133] on div "× Histórico de cadastramento Data de atendimento Indivíduo ACS Situação Sincron…" at bounding box center [689, 318] width 1378 height 636
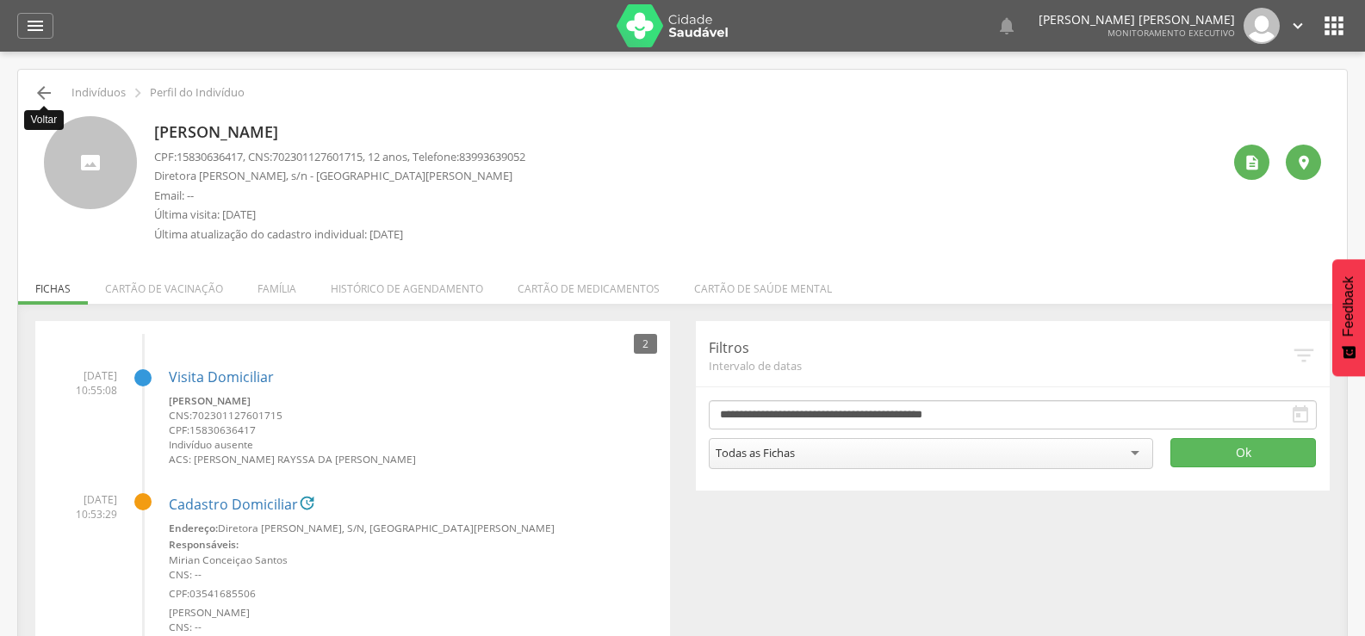
click at [38, 92] on icon "" at bounding box center [44, 93] width 21 height 21
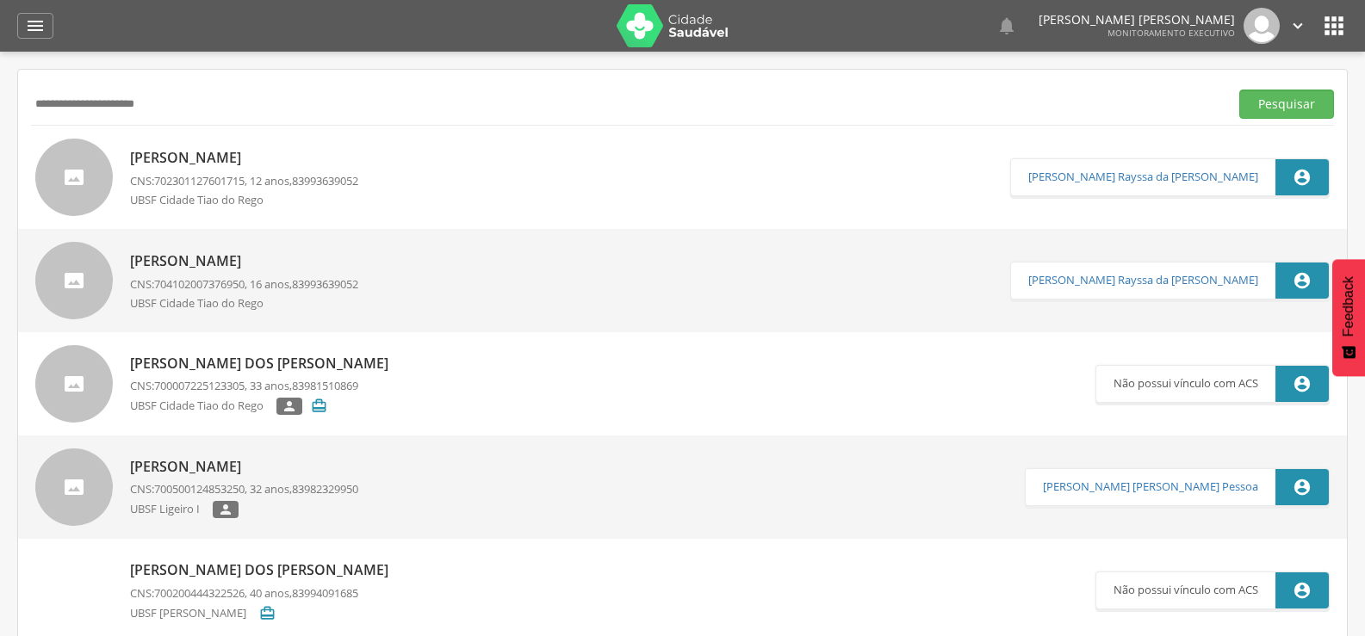
drag, startPoint x: 171, startPoint y: 104, endPoint x: 14, endPoint y: 106, distance: 156.7
click at [189, 99] on input "text" at bounding box center [626, 104] width 1191 height 29
paste input "**********"
click at [1239, 90] on button "Pesquisar" at bounding box center [1286, 104] width 95 height 29
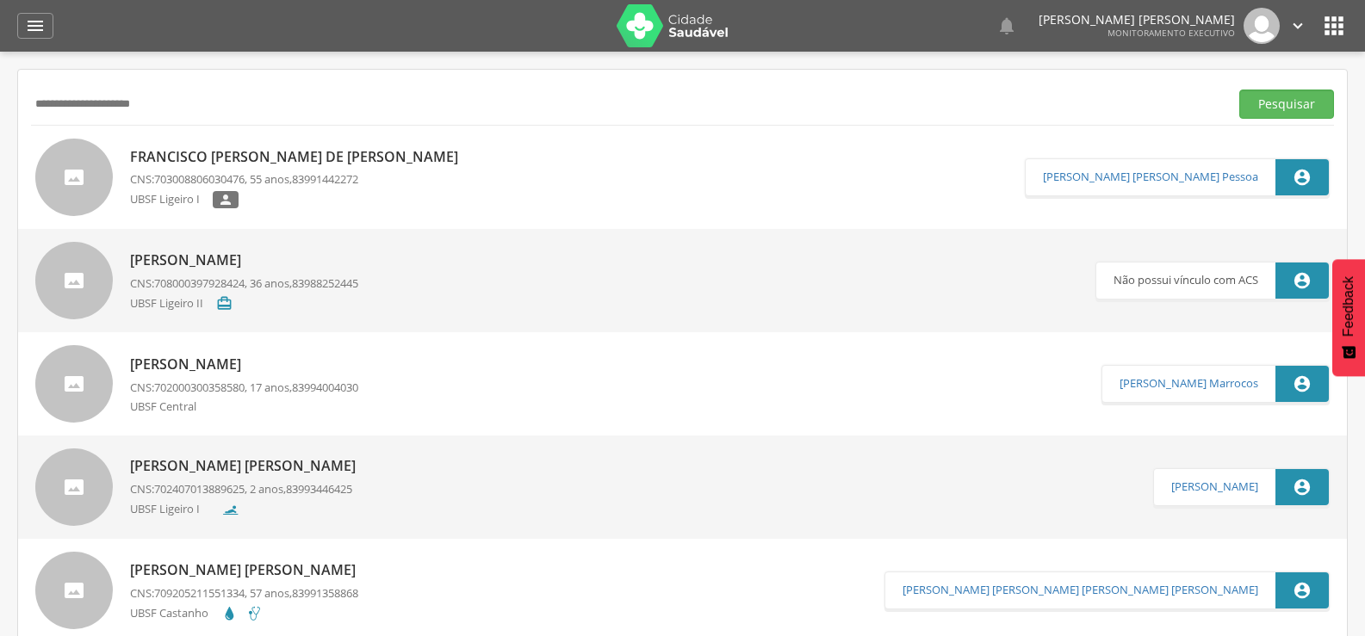
drag, startPoint x: 204, startPoint y: 102, endPoint x: 23, endPoint y: 96, distance: 181.0
click at [0, 91] on div " Supervisão  Distritos  Ubs Coordenador: - Queimadas / PB Intervalo de Tempo…" at bounding box center [682, 370] width 1365 height 636
paste input "*******"
click at [1239, 90] on button "Pesquisar" at bounding box center [1286, 104] width 95 height 29
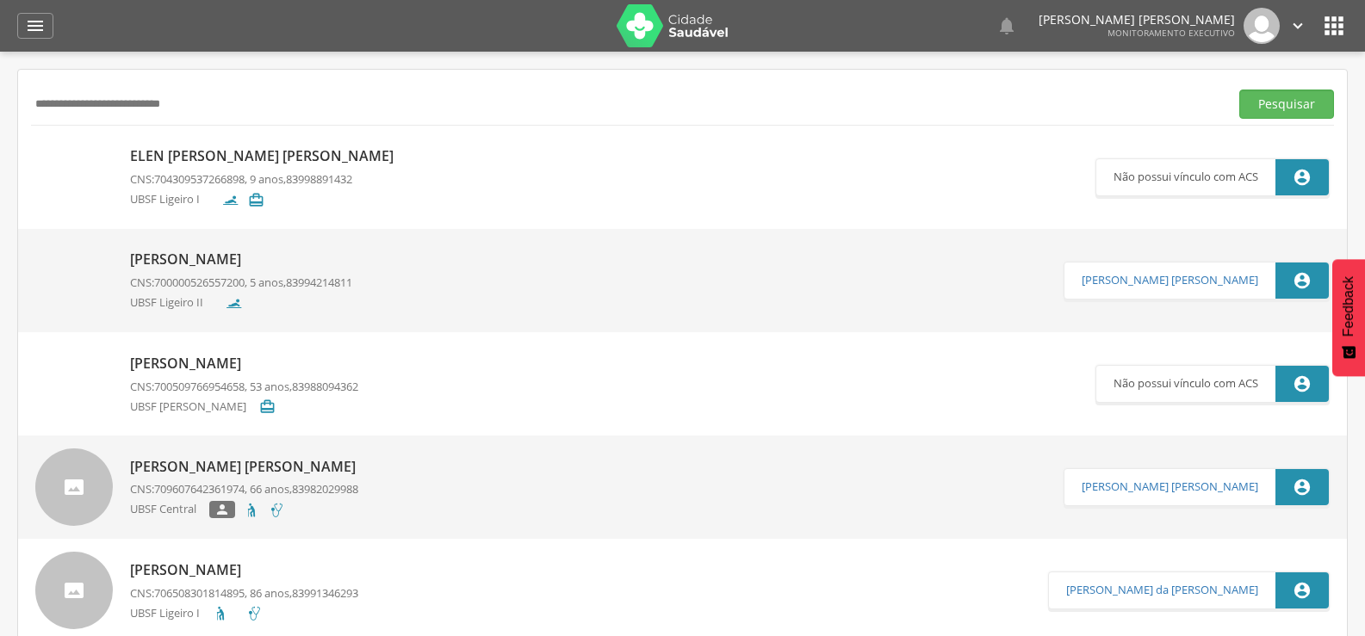
drag, startPoint x: 226, startPoint y: 100, endPoint x: 0, endPoint y: 111, distance: 225.9
click at [0, 111] on div " Supervisão  Distritos  Ubs Coordenador: - Queimadas / PB Intervalo de Tempo…" at bounding box center [682, 370] width 1365 height 636
paste input "text"
click at [1239, 90] on button "Pesquisar" at bounding box center [1286, 104] width 95 height 29
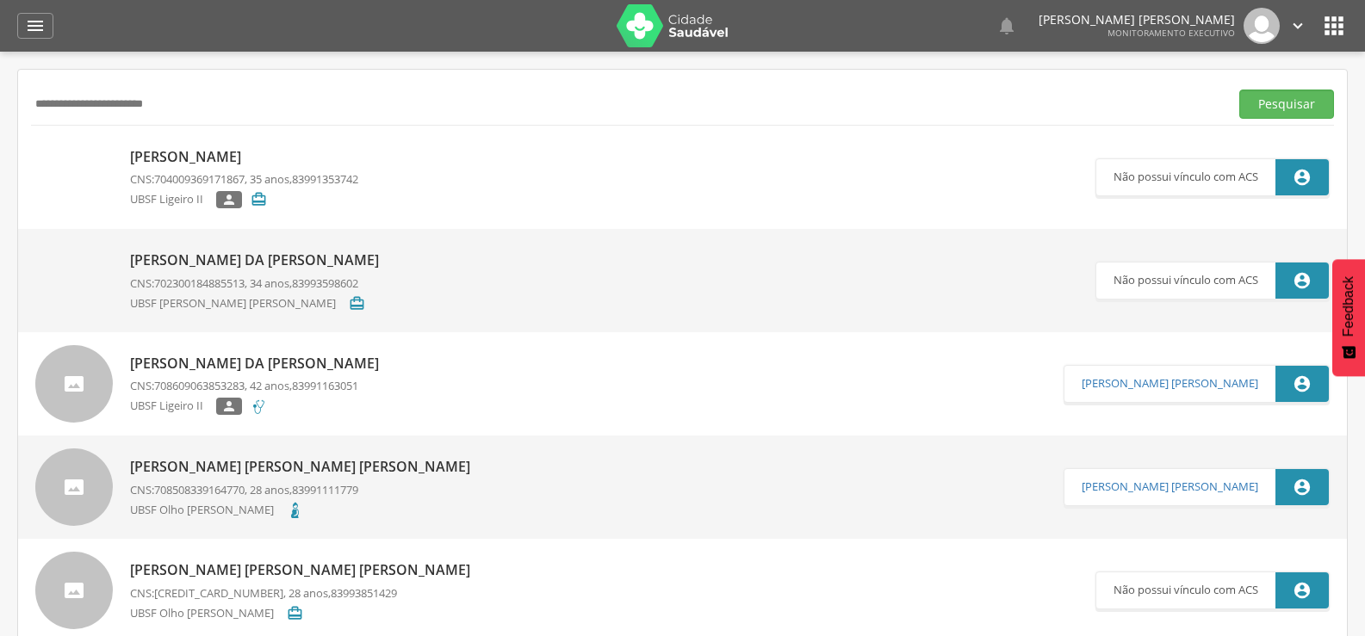
drag, startPoint x: 200, startPoint y: 105, endPoint x: 0, endPoint y: 96, distance: 200.0
click at [0, 98] on div " Supervisão  Distritos  Ubs Coordenador: - Queimadas / PB Intervalo de Tempo…" at bounding box center [682, 370] width 1365 height 636
paste input "text"
click at [1239, 90] on button "Pesquisar" at bounding box center [1286, 104] width 95 height 29
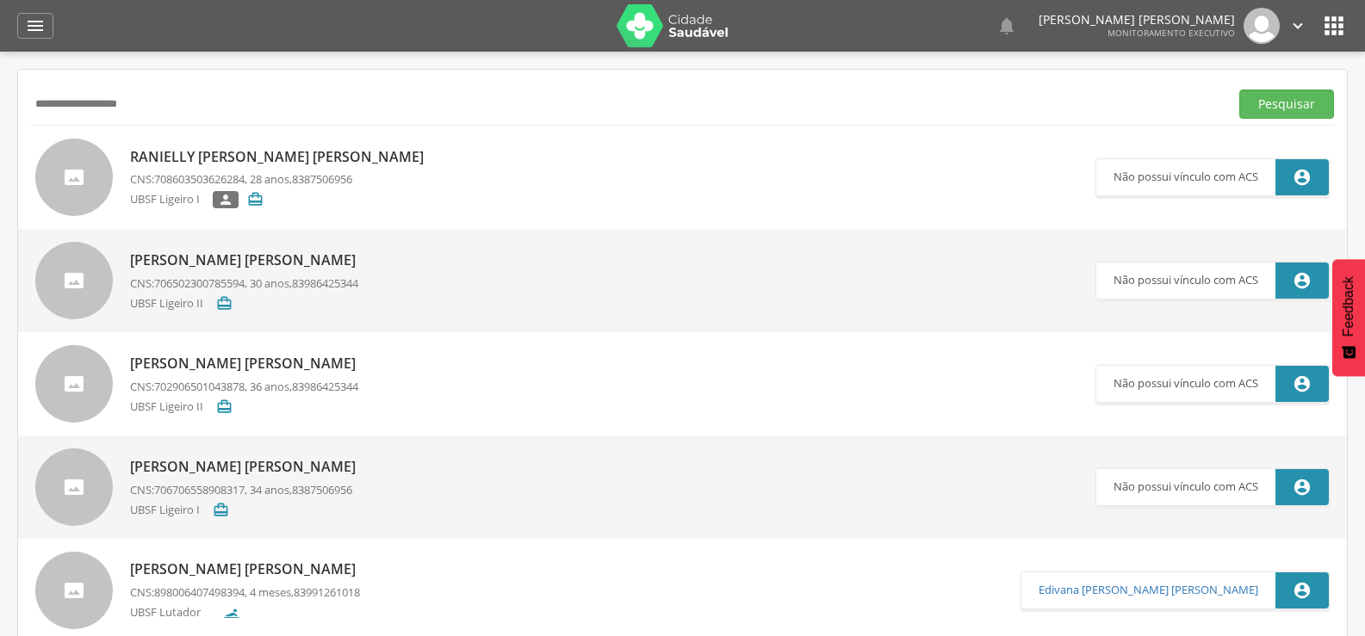
drag, startPoint x: 171, startPoint y: 97, endPoint x: 41, endPoint y: 113, distance: 130.1
click at [41, 113] on input "**********" at bounding box center [626, 104] width 1191 height 29
click at [62, 106] on input "**********" at bounding box center [626, 104] width 1191 height 29
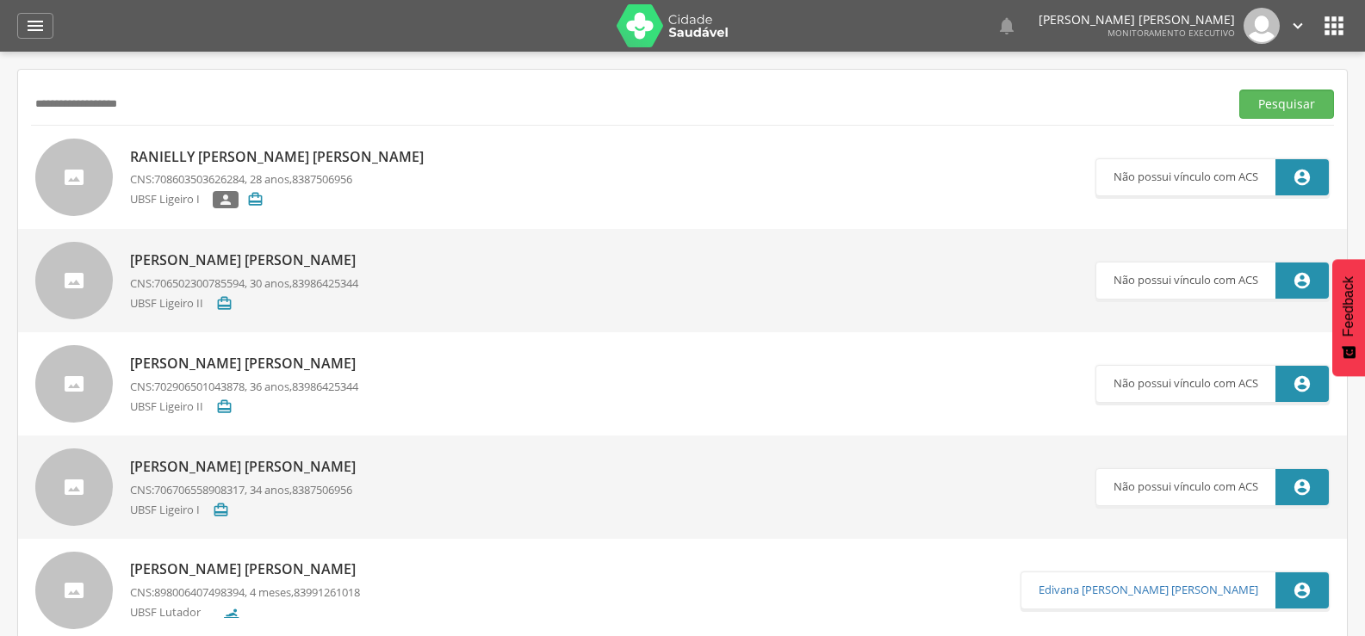
paste input "*********"
click at [1239, 90] on button "Pesquisar" at bounding box center [1286, 104] width 95 height 29
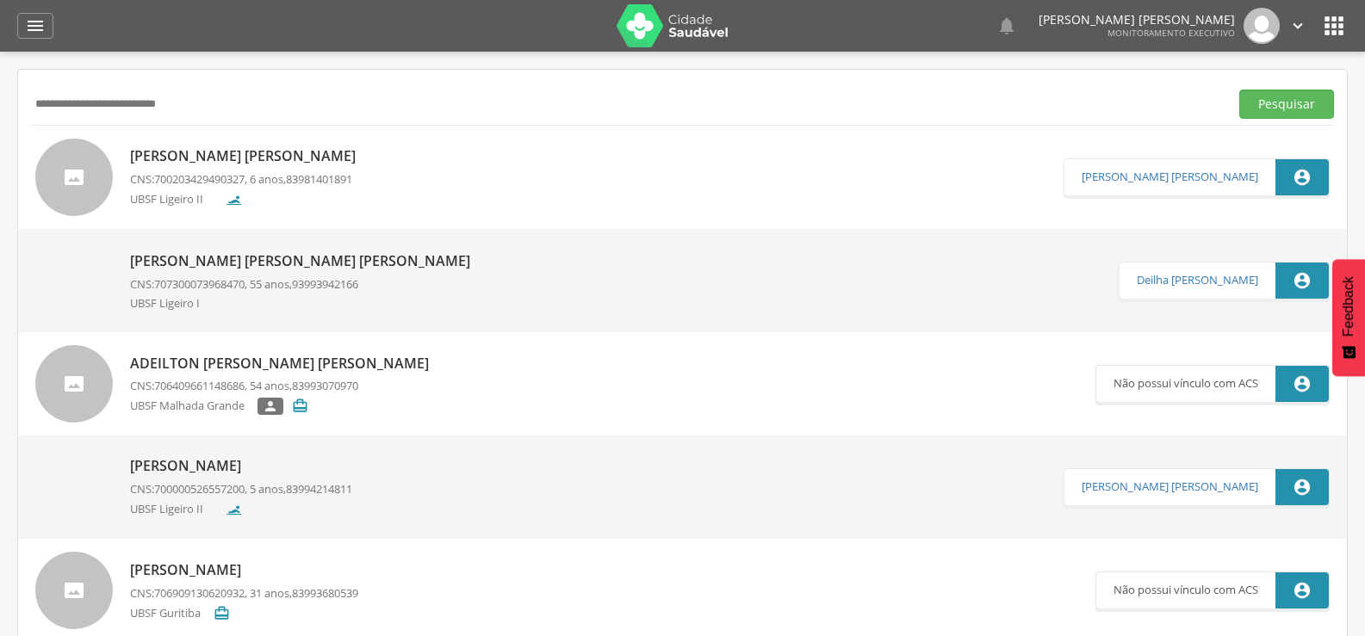
click at [268, 171] on div "[PERSON_NAME] [PERSON_NAME] CNS: 700203429490327 , 6 anos, 83981401891 UBSF Lig…" at bounding box center [247, 176] width 234 height 71
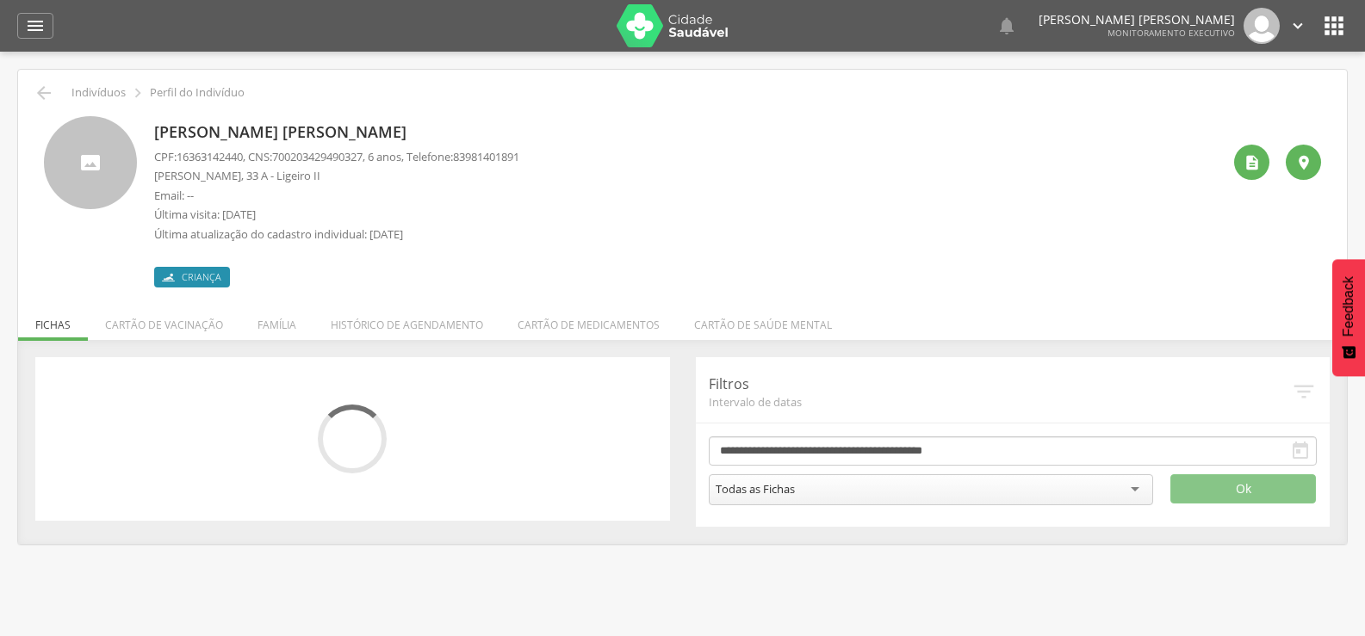
click at [274, 310] on li "Família" at bounding box center [276, 321] width 73 height 40
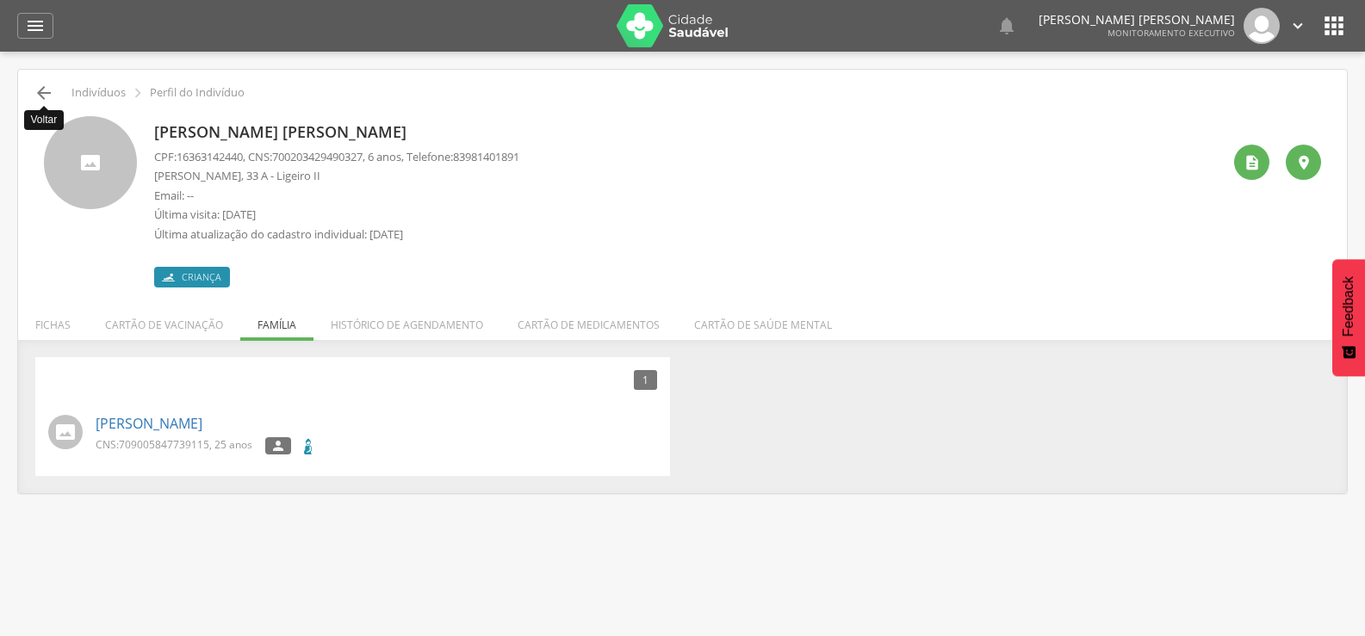
click at [40, 91] on icon "" at bounding box center [44, 93] width 21 height 21
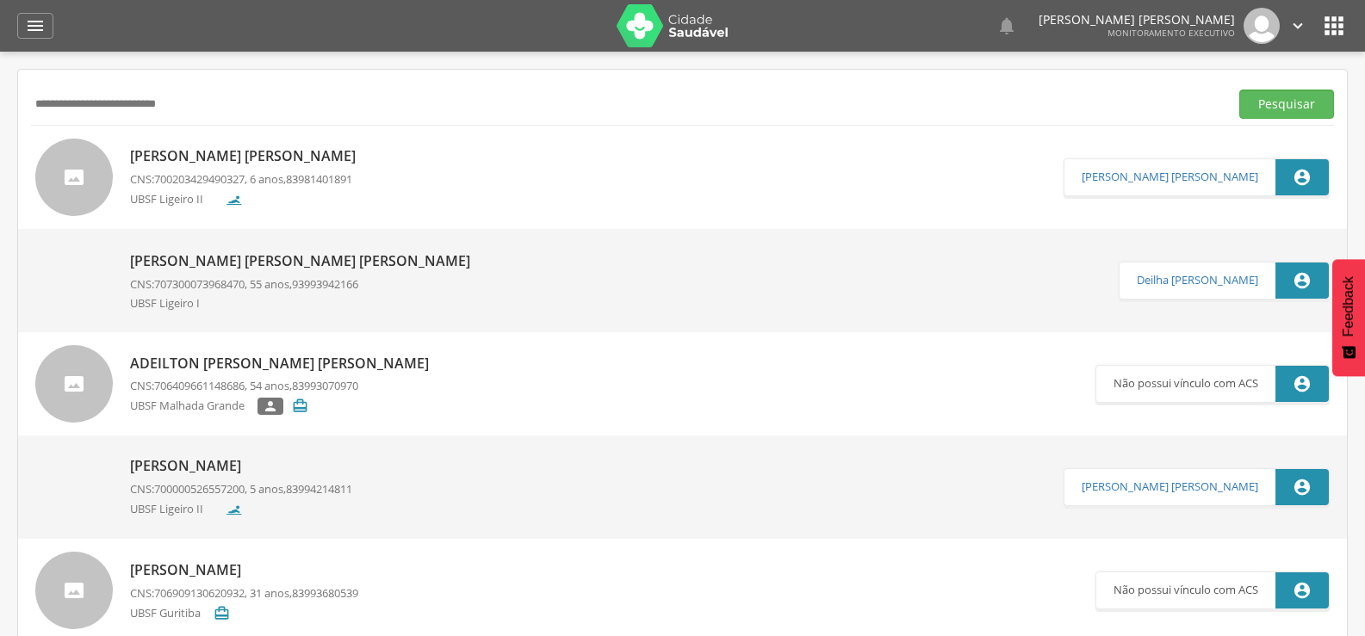
drag, startPoint x: 216, startPoint y: 96, endPoint x: 0, endPoint y: 98, distance: 216.2
click at [0, 98] on div " Supervisão  Distritos  Ubs Coordenador: - Queimadas / PB Intervalo de Tempo…" at bounding box center [682, 370] width 1365 height 636
paste input "text"
type input "**********"
click at [1239, 90] on button "Pesquisar" at bounding box center [1286, 104] width 95 height 29
